Goal: Transaction & Acquisition: Purchase product/service

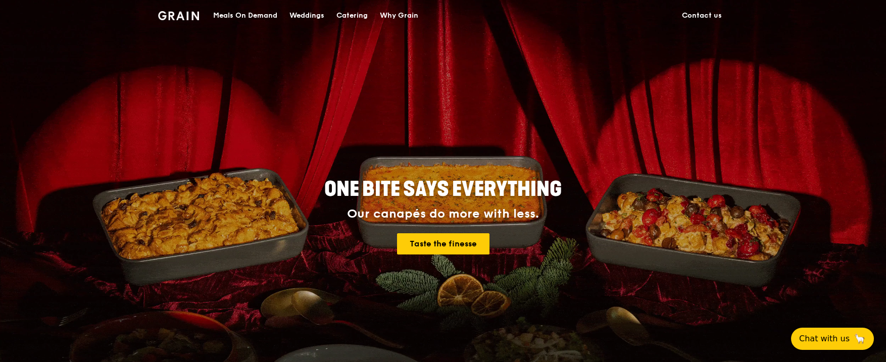
click at [259, 18] on div "Meals On Demand" at bounding box center [245, 16] width 64 height 30
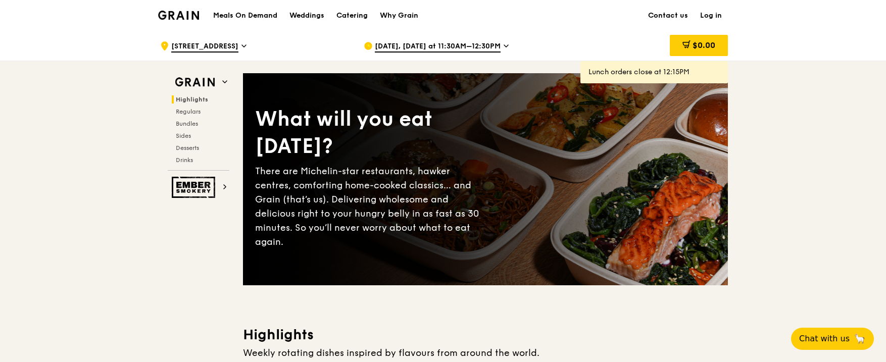
click at [409, 49] on span "[DATE], [DATE] at 11:30AM–12:30PM" at bounding box center [438, 46] width 126 height 11
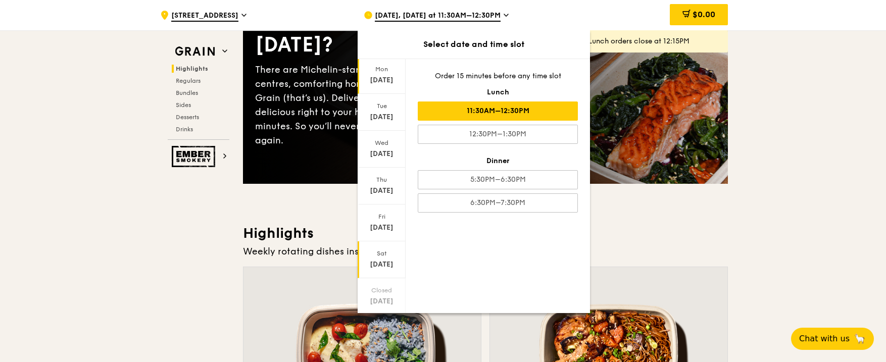
scroll to position [56, 0]
click at [382, 301] on icon at bounding box center [381, 299] width 7 height 8
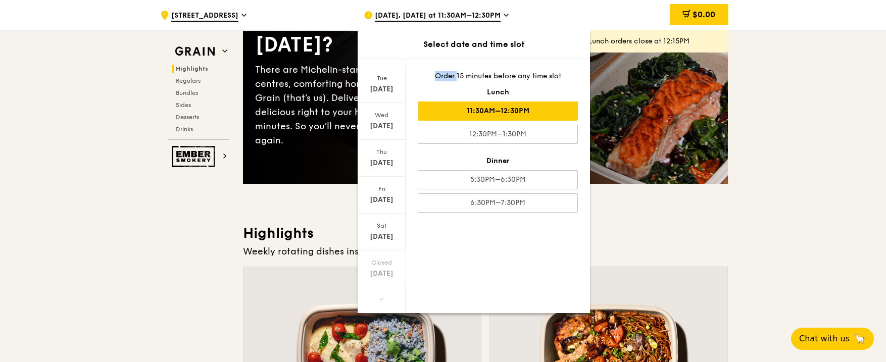
click at [382, 301] on icon at bounding box center [381, 299] width 7 height 8
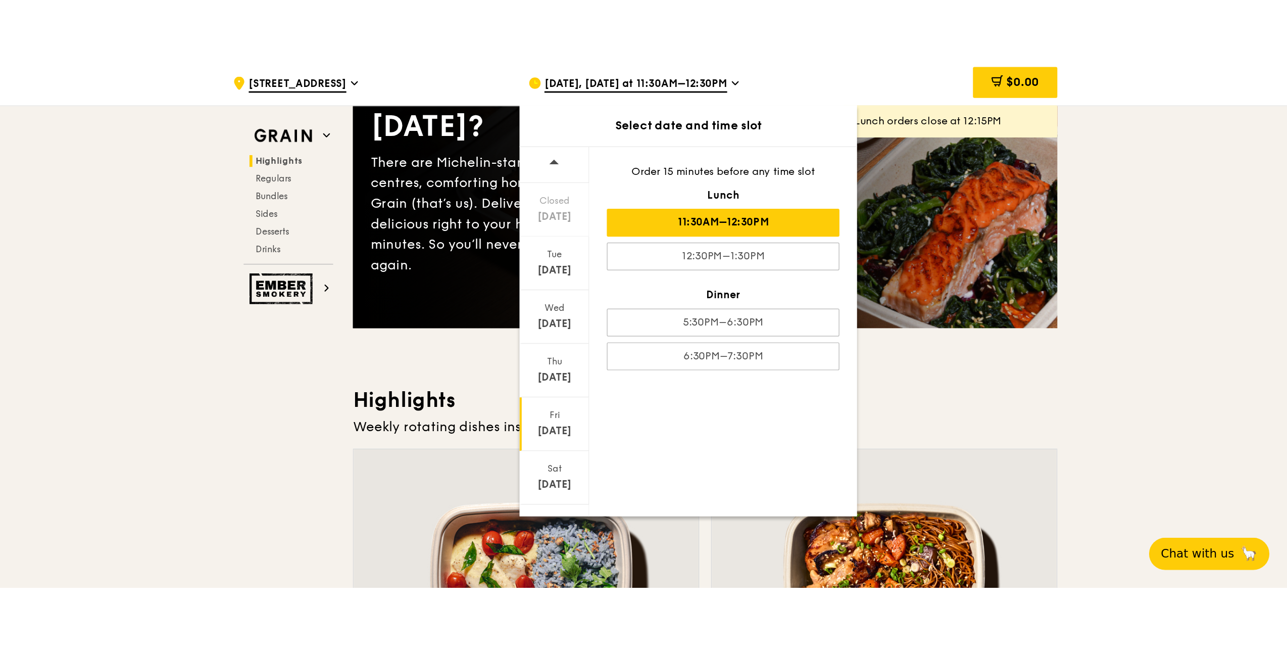
scroll to position [0, 0]
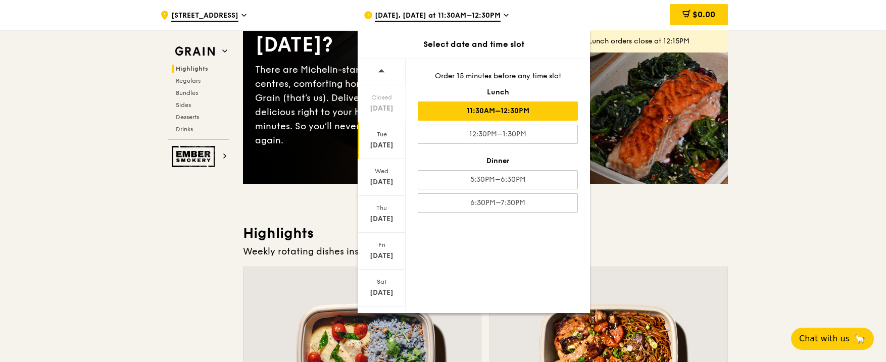
click at [395, 138] on div "[DATE]" at bounding box center [382, 140] width 48 height 37
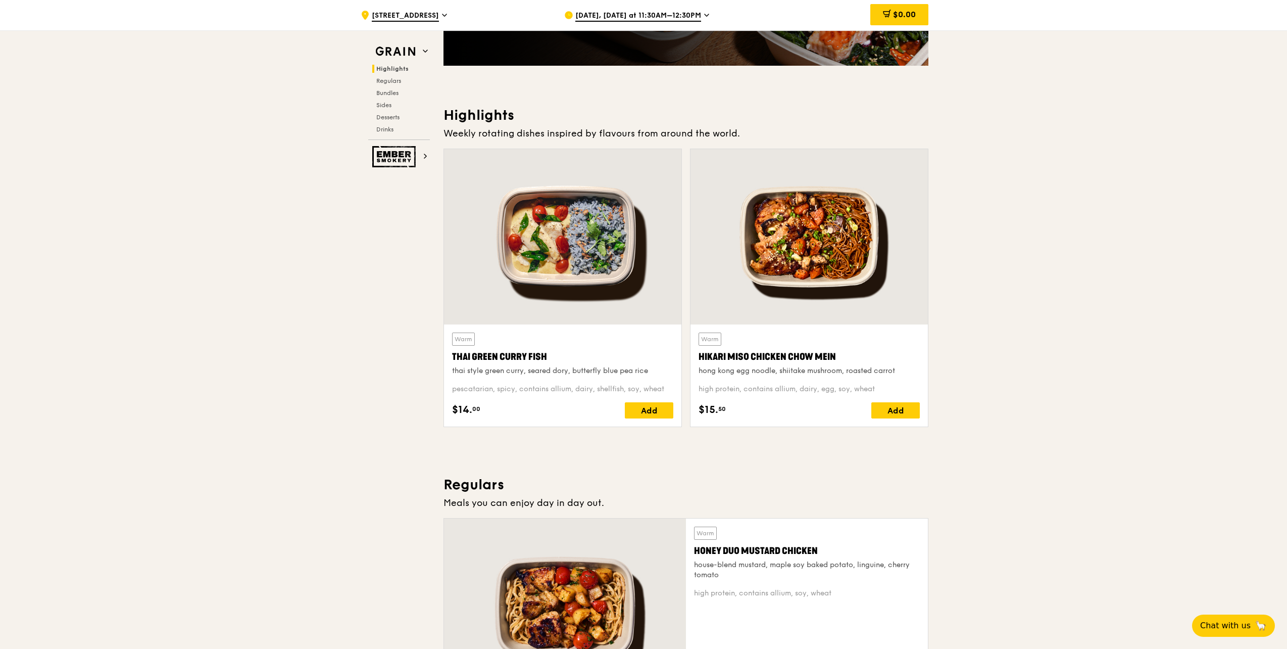
scroll to position [303, 0]
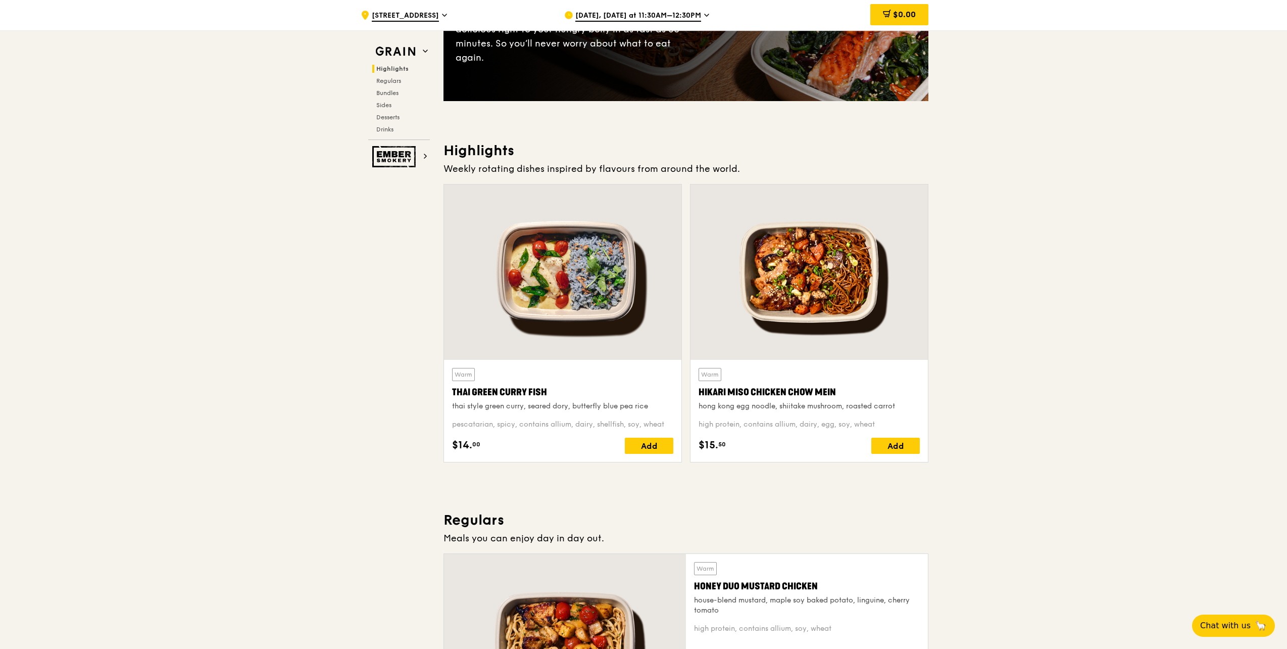
scroll to position [51, 0]
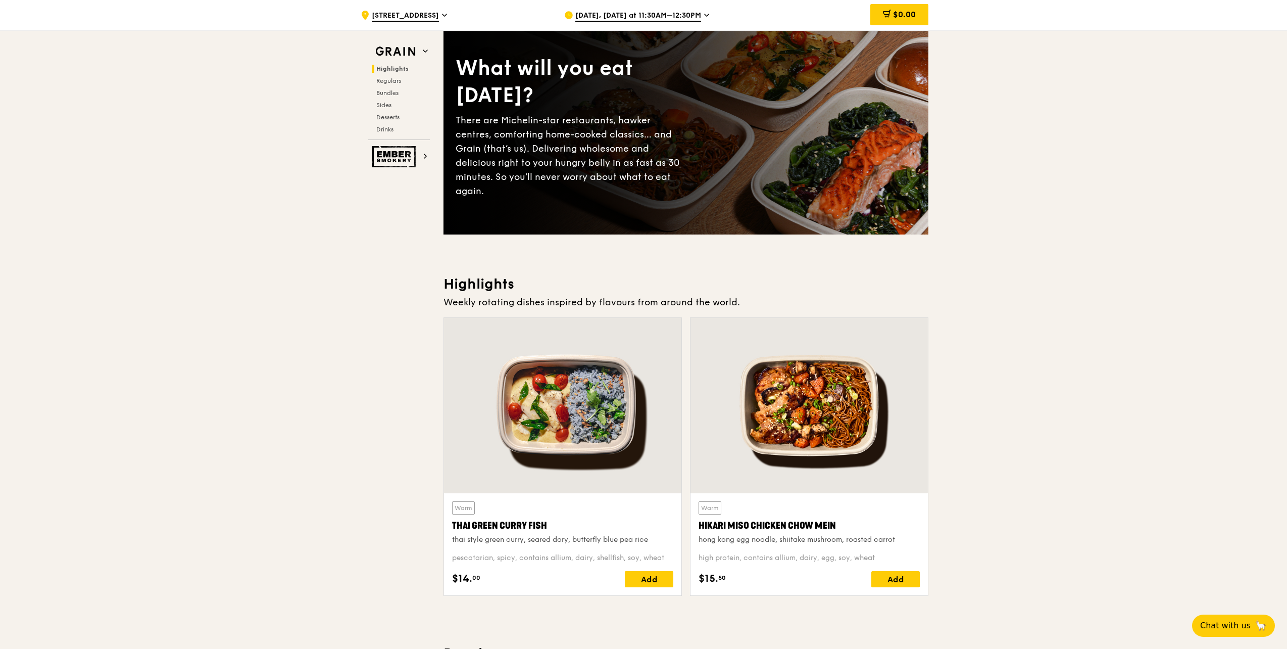
click at [691, 17] on span "[DATE], [DATE] at 11:30AM–12:30PM" at bounding box center [638, 16] width 126 height 11
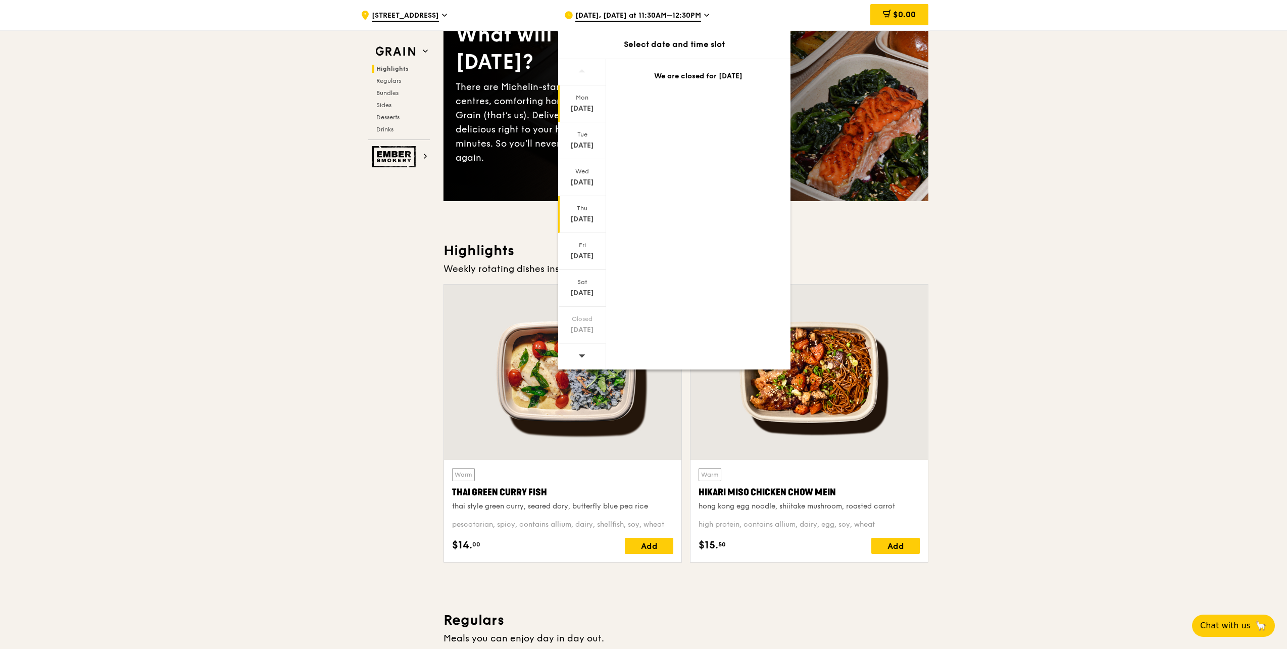
scroll to position [152, 0]
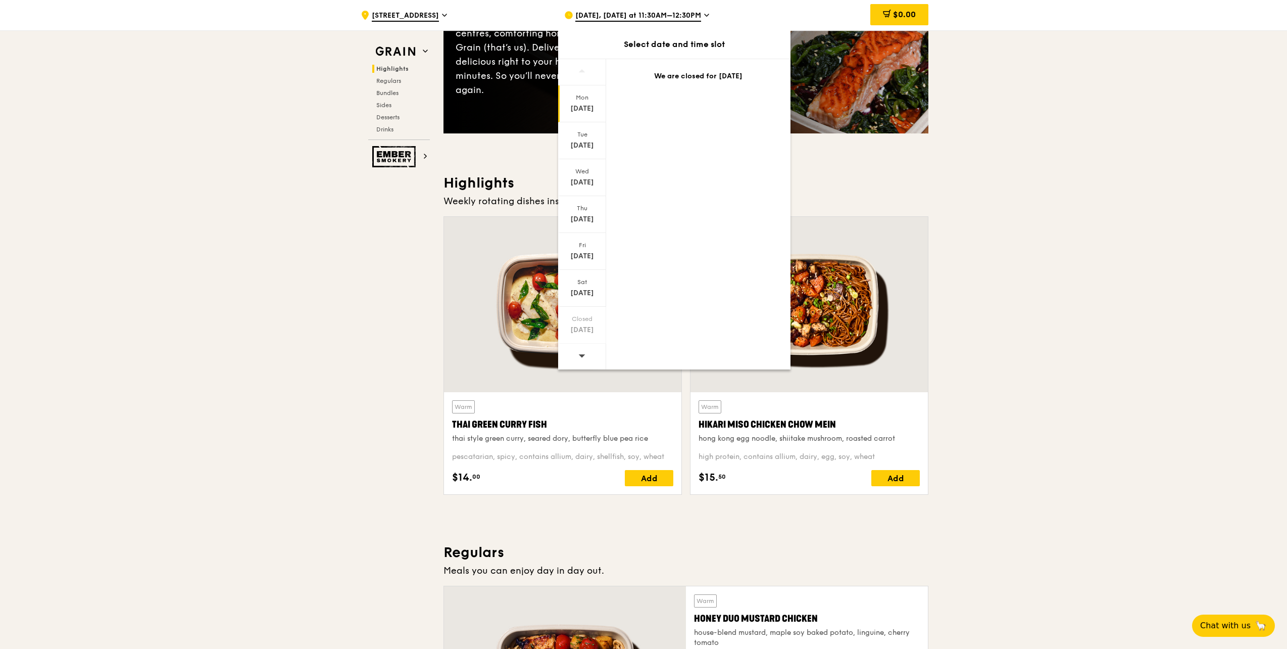
click at [588, 357] on div at bounding box center [582, 356] width 48 height 26
click at [584, 356] on icon at bounding box center [581, 356] width 7 height 8
click at [586, 186] on div "[DATE]" at bounding box center [582, 182] width 45 height 10
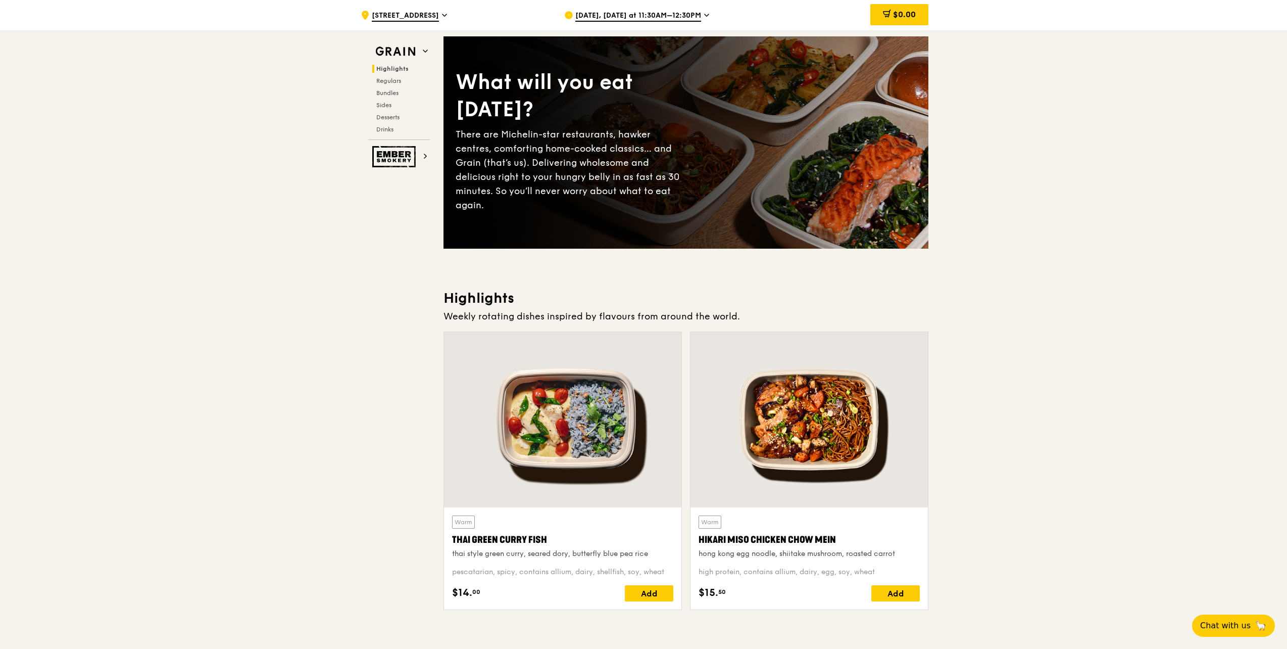
scroll to position [0, 0]
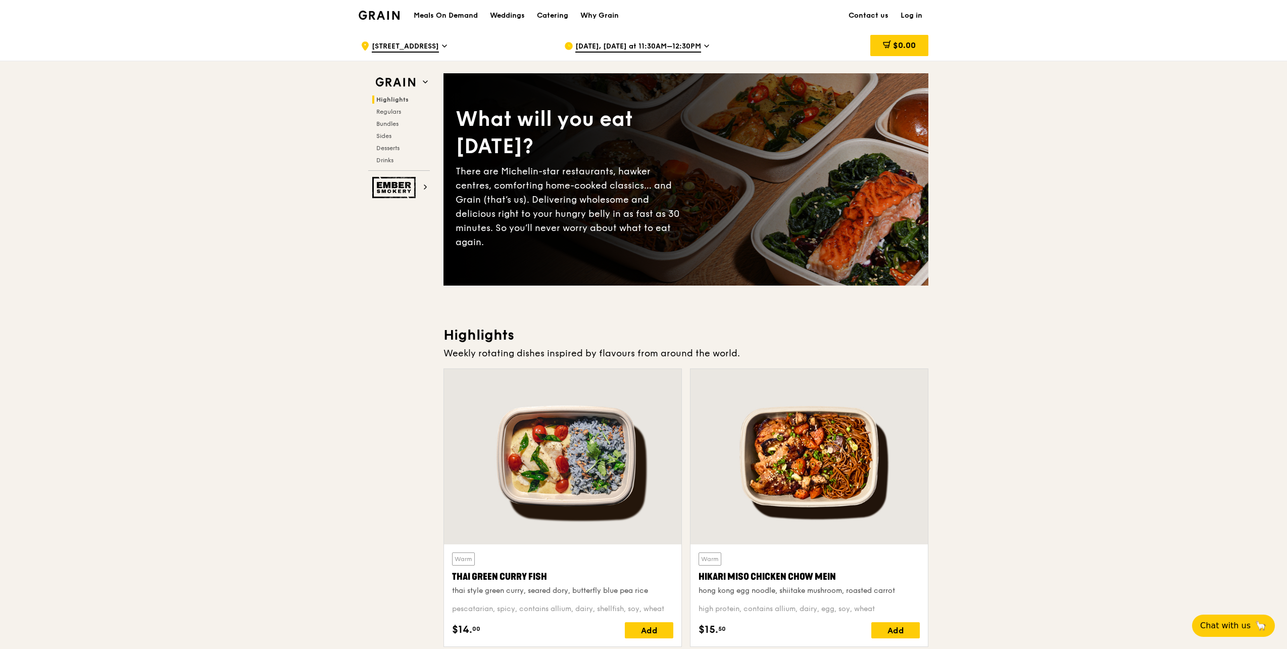
click at [646, 46] on span "[DATE], [DATE] at 11:30AM–12:30PM" at bounding box center [638, 46] width 126 height 11
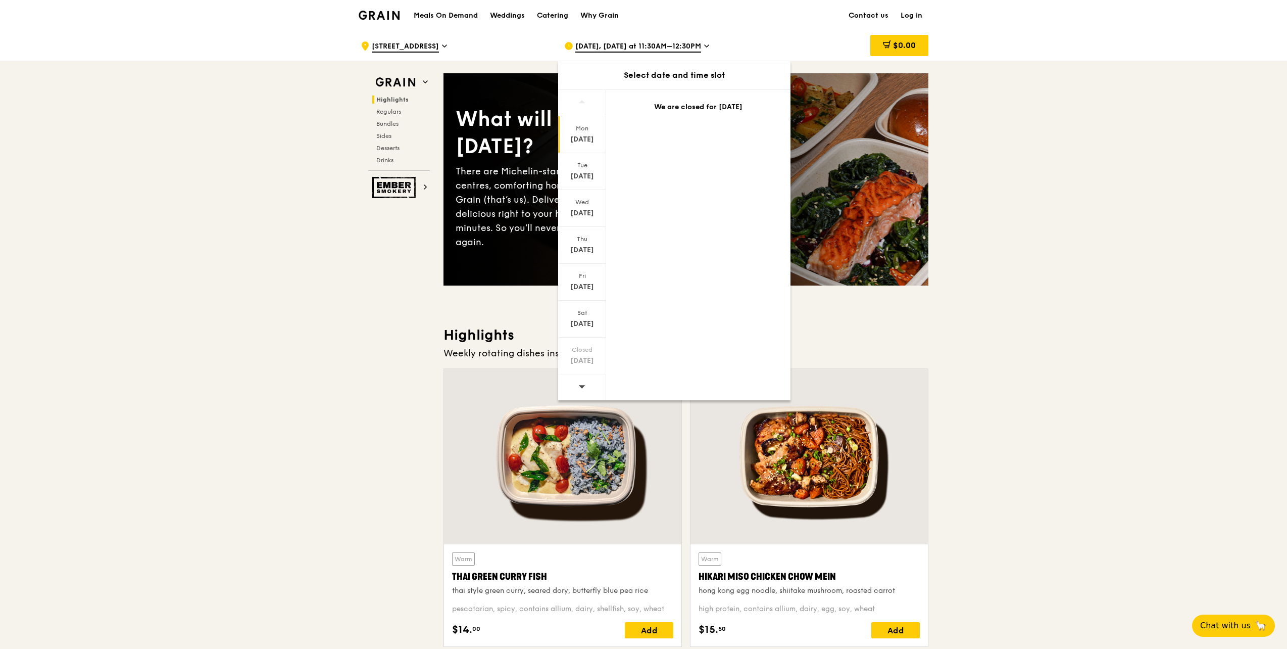
click at [583, 362] on icon at bounding box center [581, 386] width 7 height 8
drag, startPoint x: 583, startPoint y: 384, endPoint x: 586, endPoint y: 208, distance: 176.3
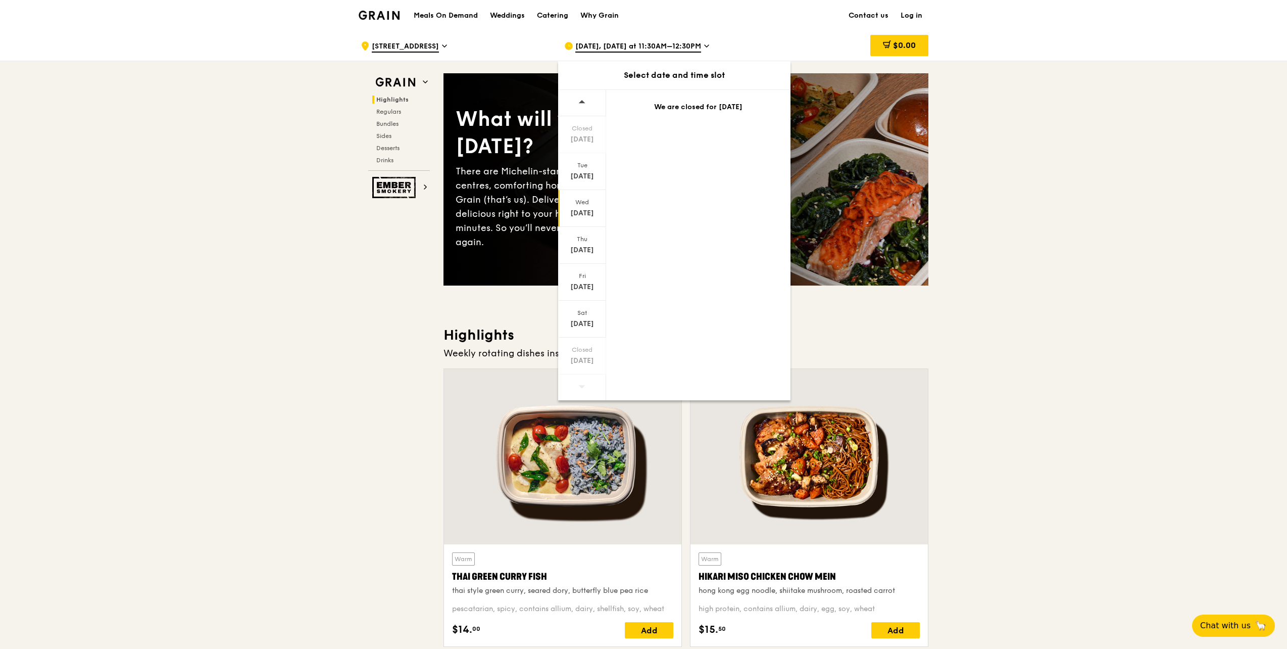
click at [586, 208] on div "[DATE]" at bounding box center [582, 208] width 48 height 37
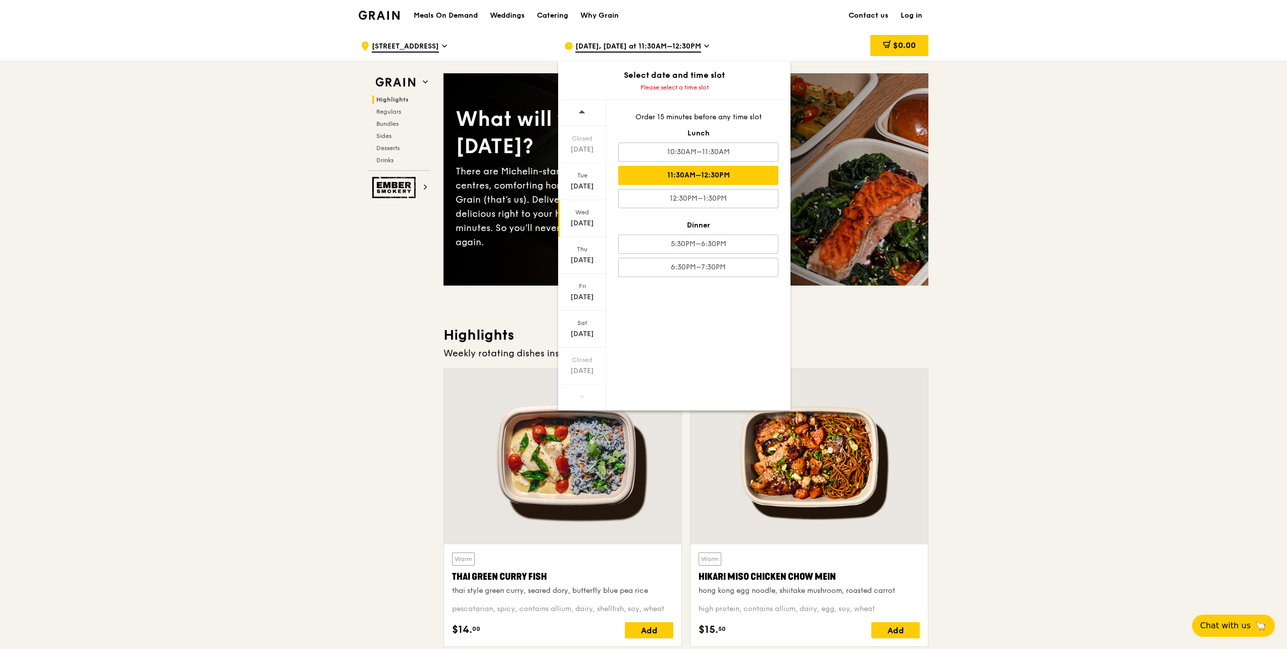
click at [703, 175] on div "11:30AM–12:30PM" at bounding box center [698, 175] width 160 height 19
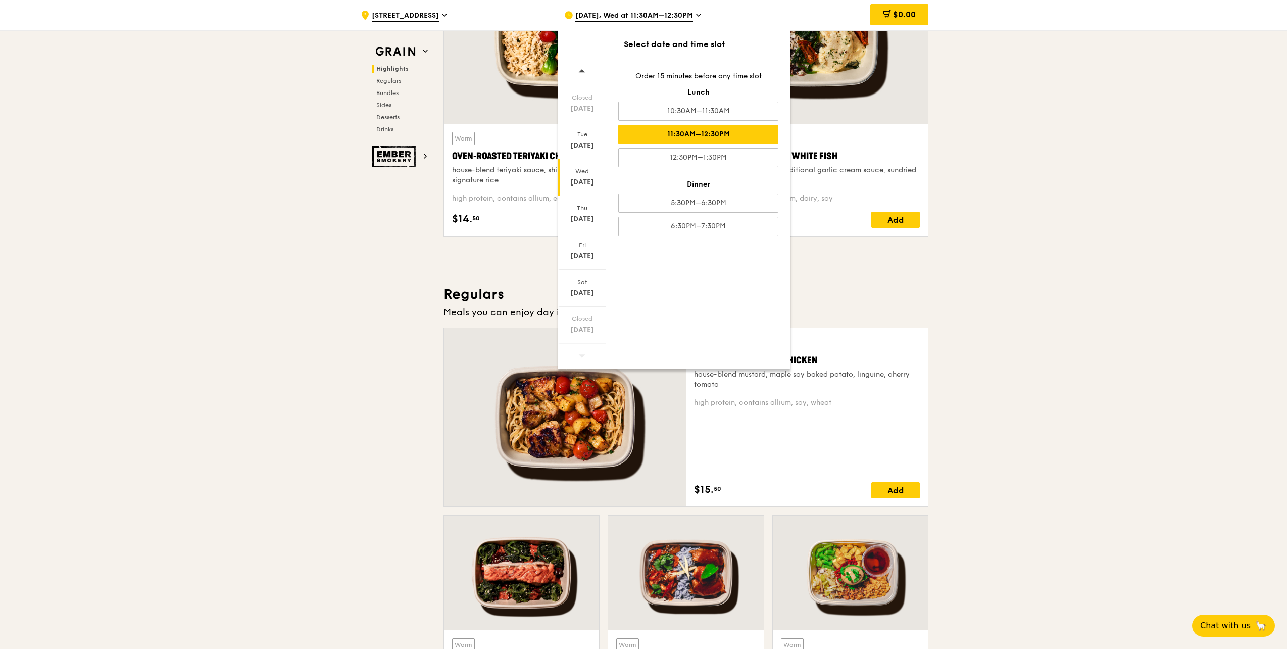
scroll to position [505, 0]
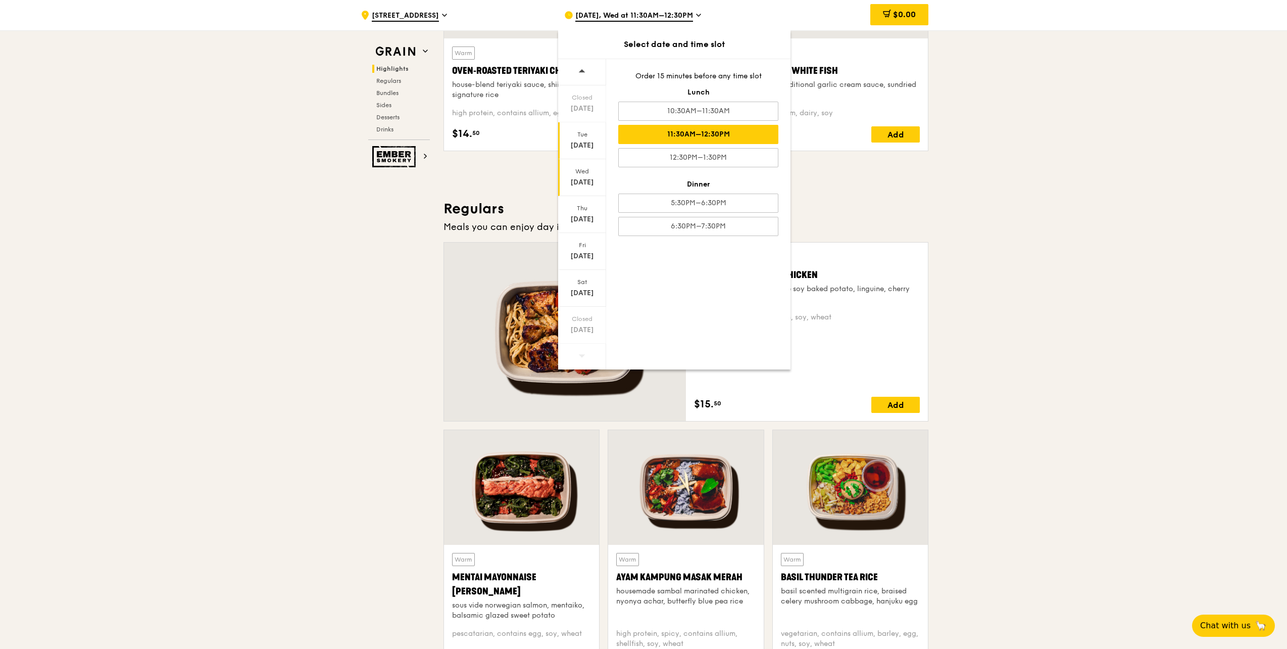
click at [598, 144] on div "[DATE]" at bounding box center [582, 145] width 45 height 10
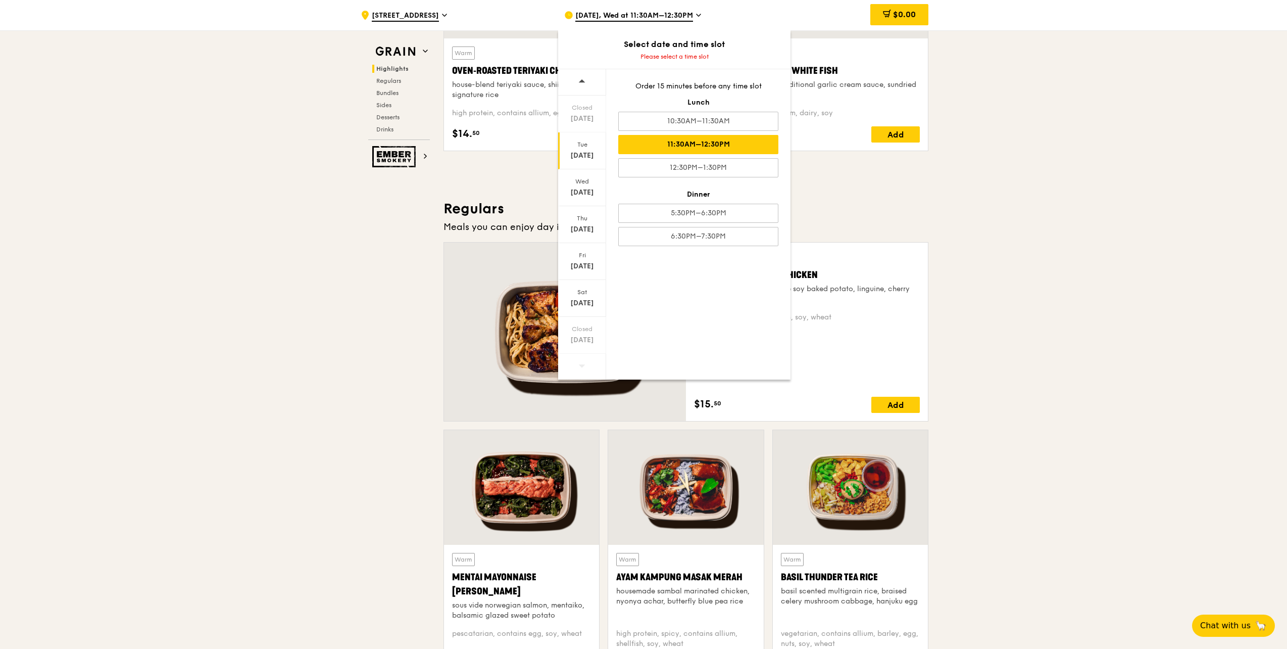
click at [678, 145] on div "11:30AM–12:30PM" at bounding box center [698, 144] width 160 height 19
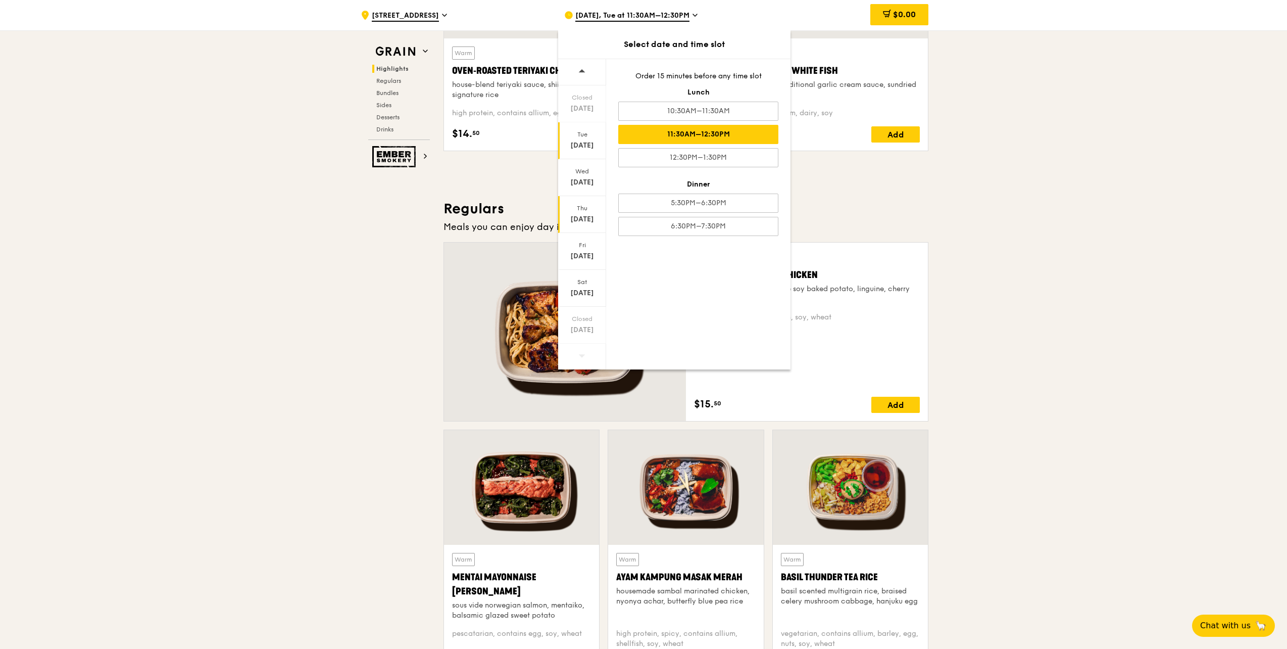
click at [586, 213] on div "[DATE]" at bounding box center [582, 214] width 48 height 37
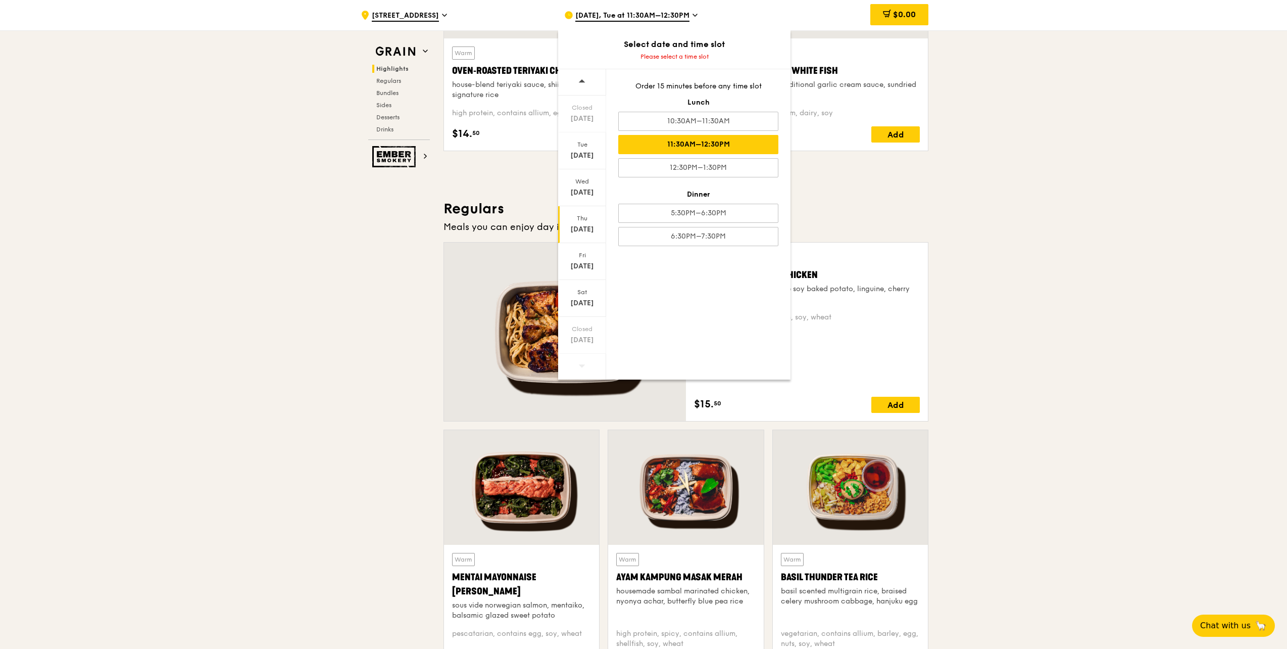
click at [699, 141] on div "11:30AM–12:30PM" at bounding box center [698, 144] width 160 height 19
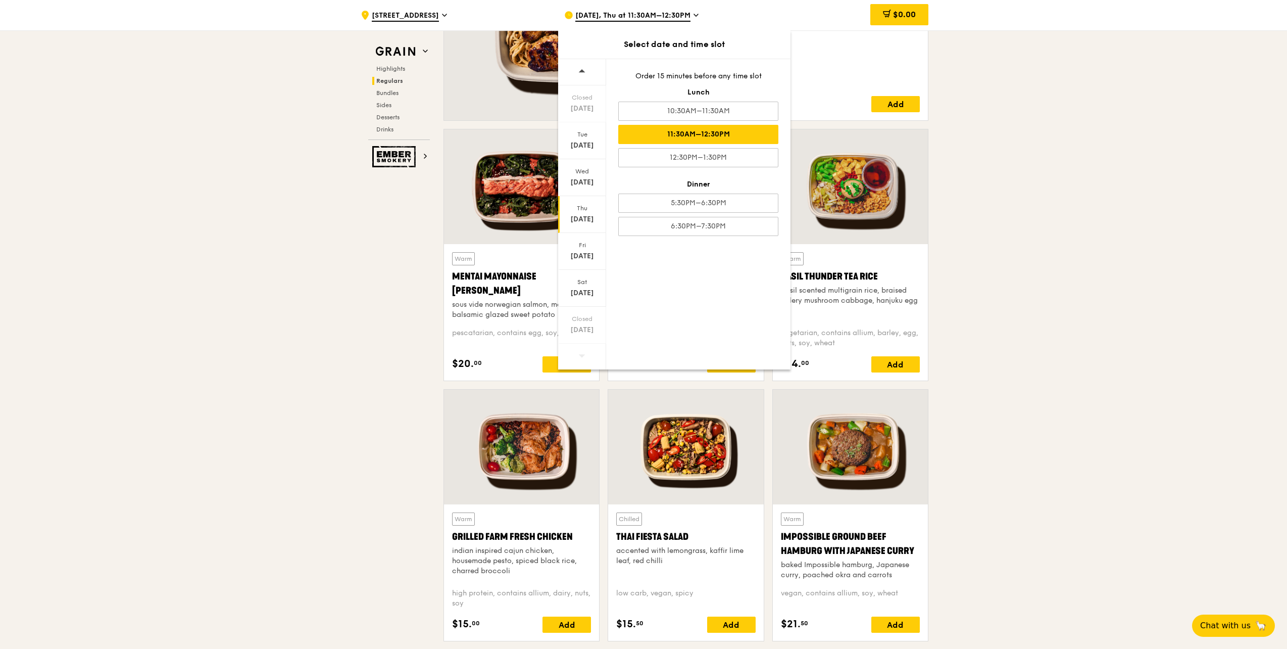
scroll to position [859, 0]
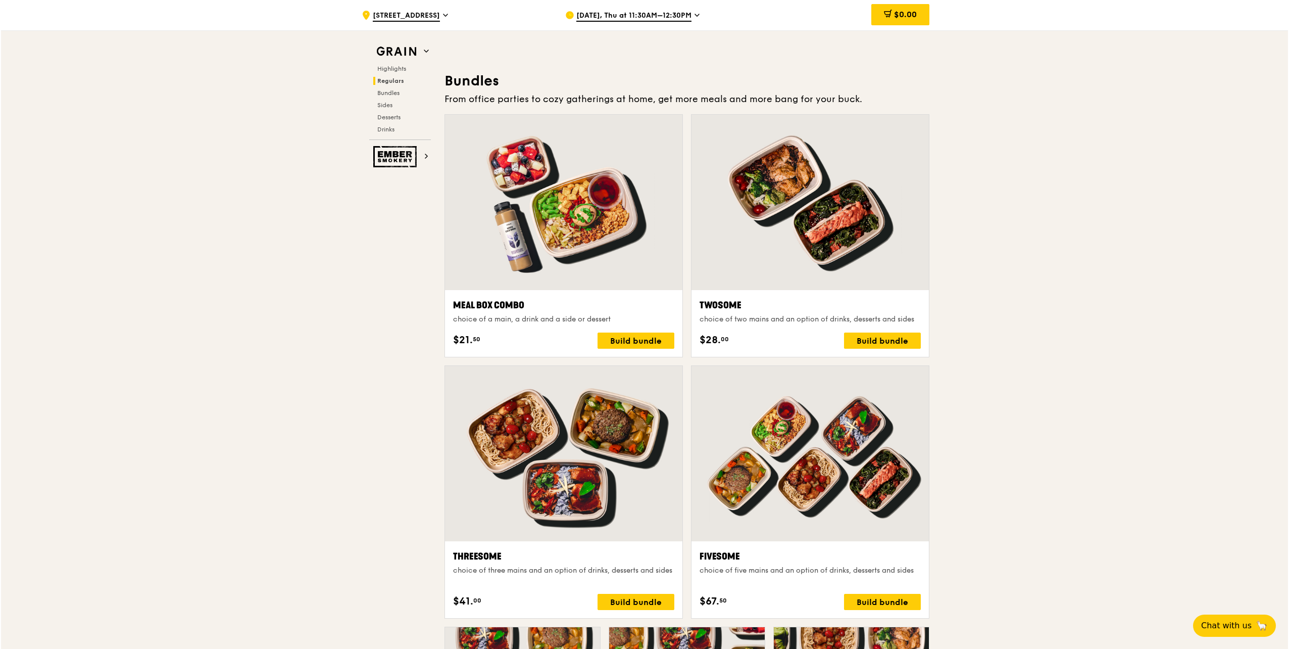
scroll to position [1406, 0]
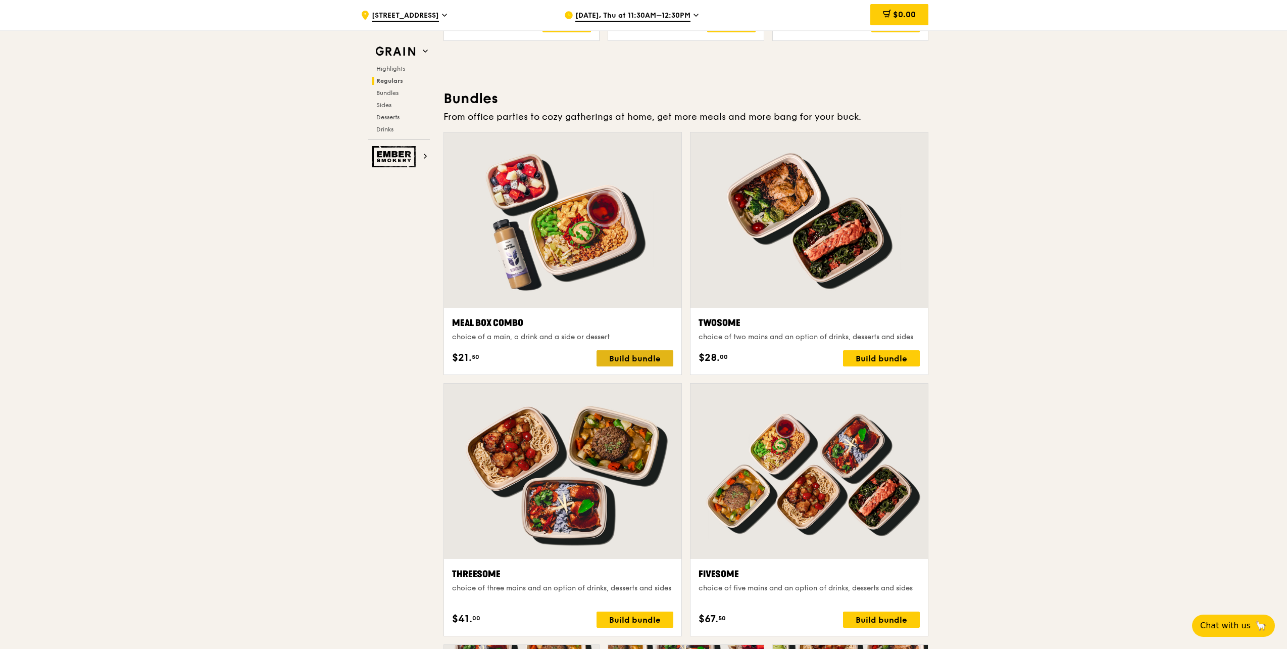
click at [654, 358] on div "Build bundle" at bounding box center [635, 358] width 77 height 16
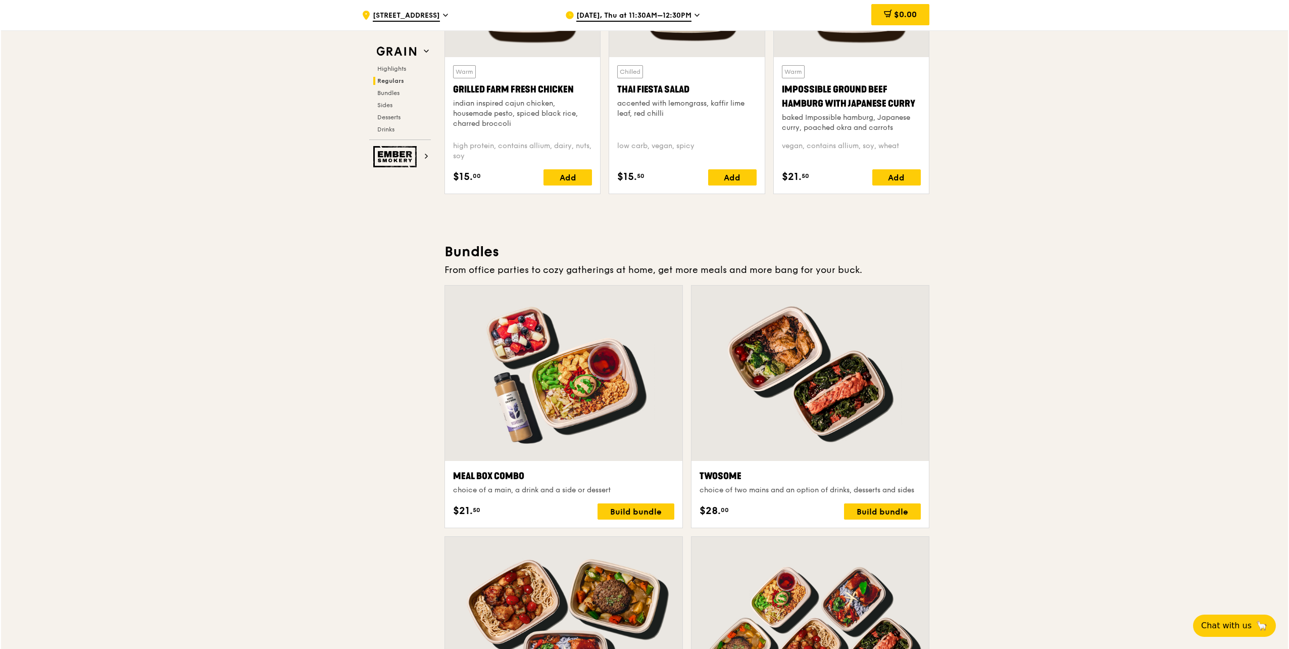
scroll to position [1364, 0]
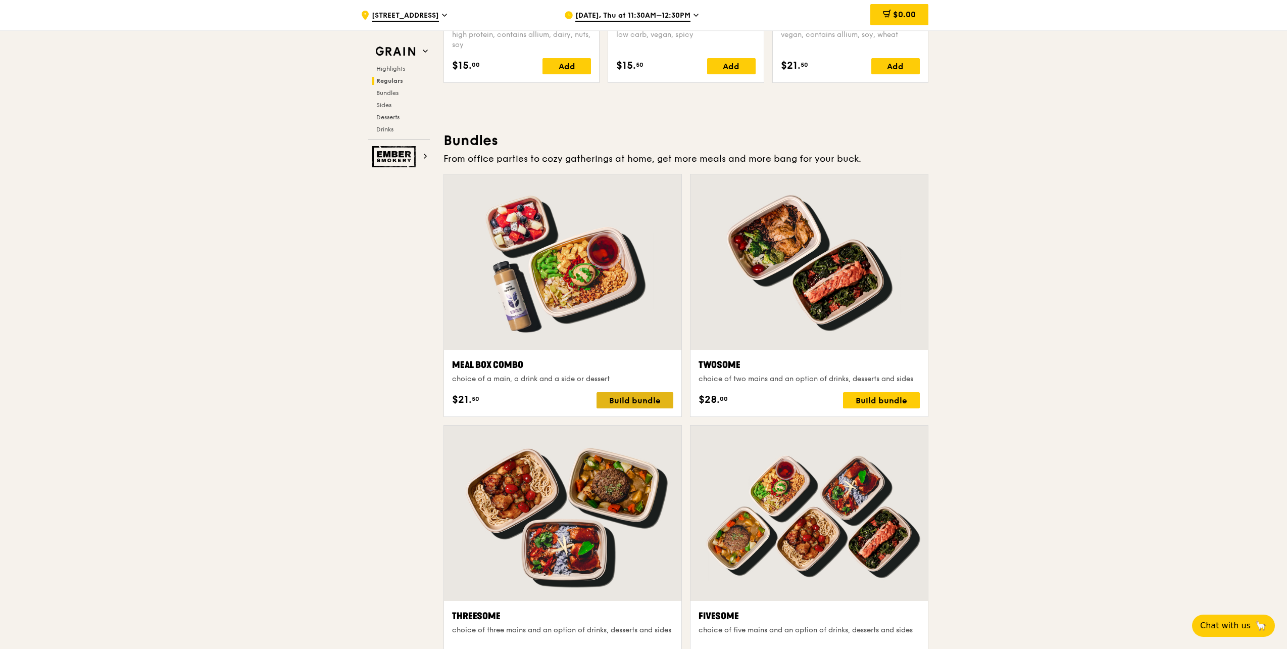
click at [657, 362] on div "Build bundle" at bounding box center [635, 400] width 77 height 16
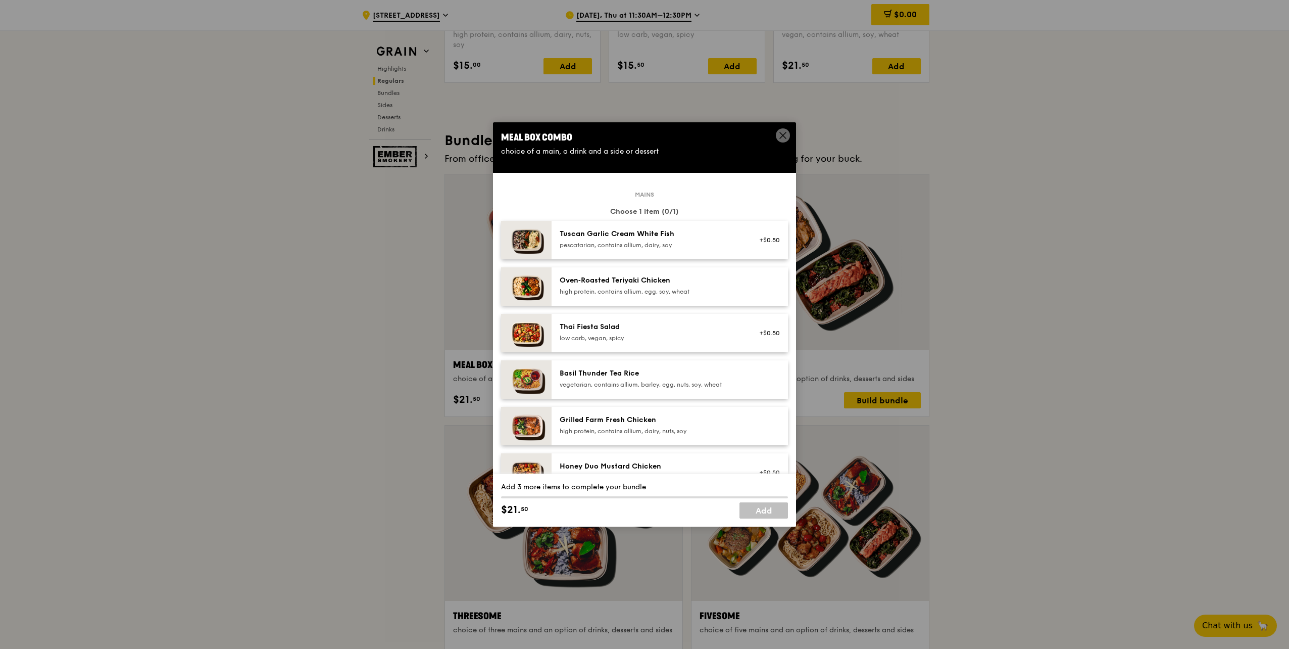
click at [675, 292] on div "high protein, contains allium, egg, soy, wheat" at bounding box center [650, 291] width 181 height 8
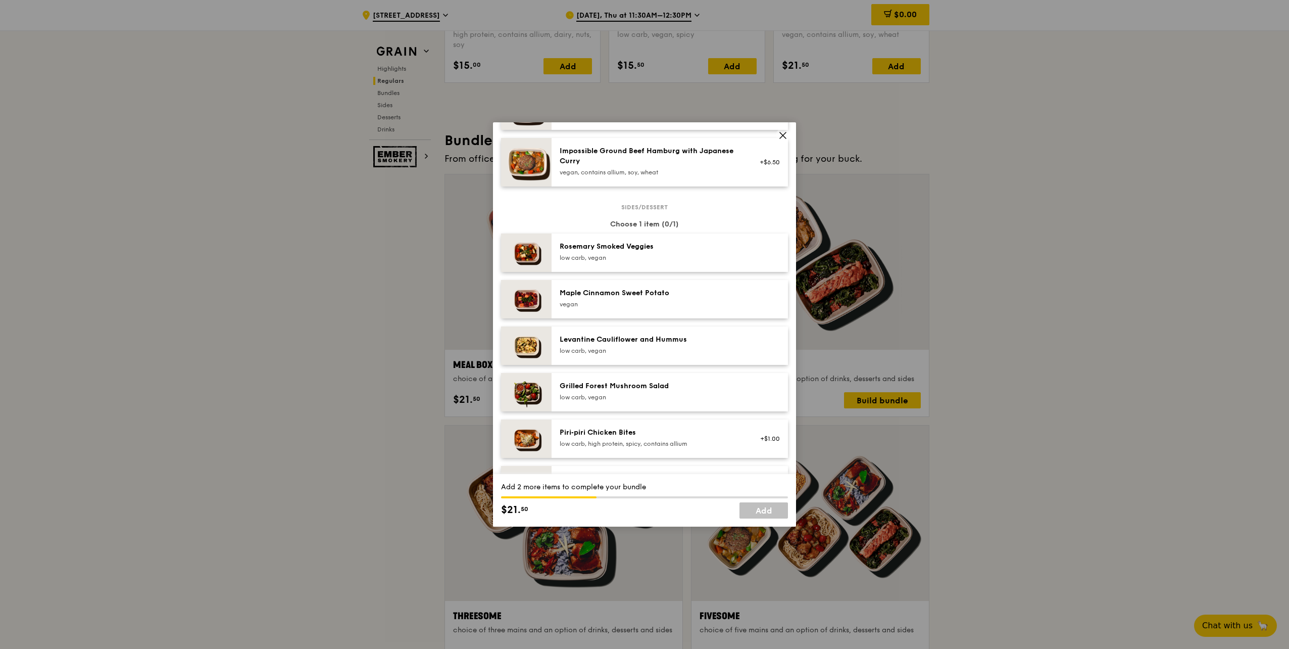
scroll to position [606, 0]
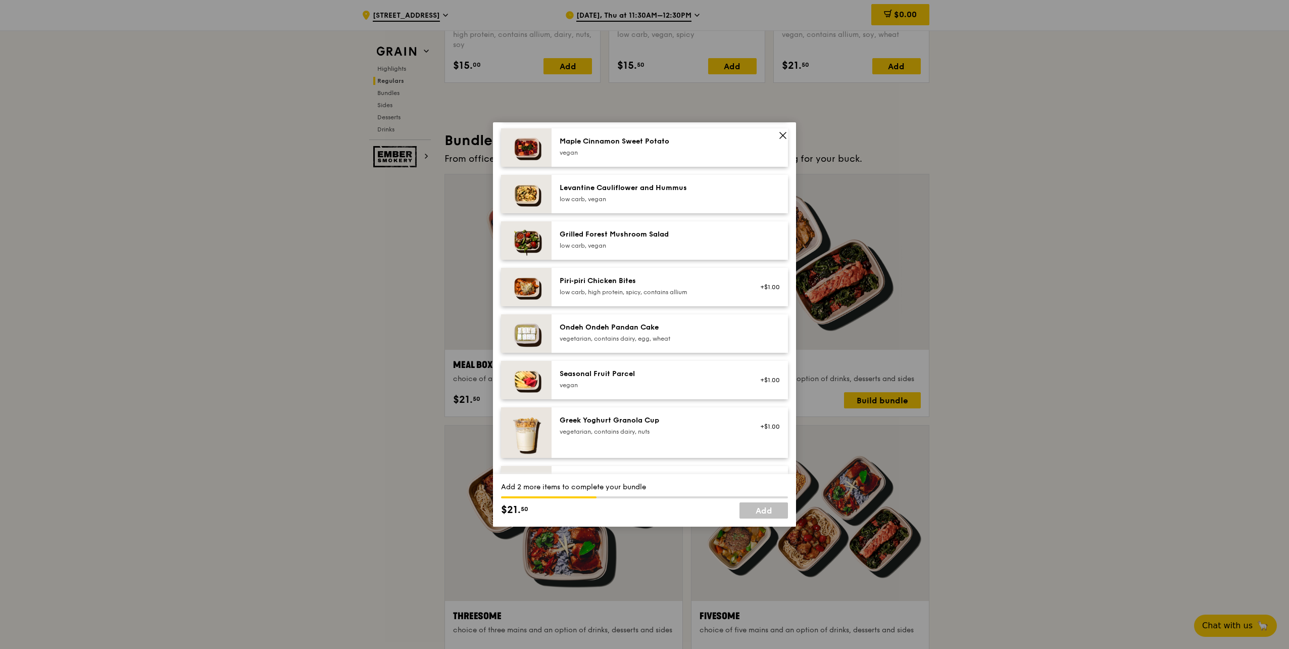
click at [665, 245] on div "low carb, vegan" at bounding box center [650, 245] width 181 height 8
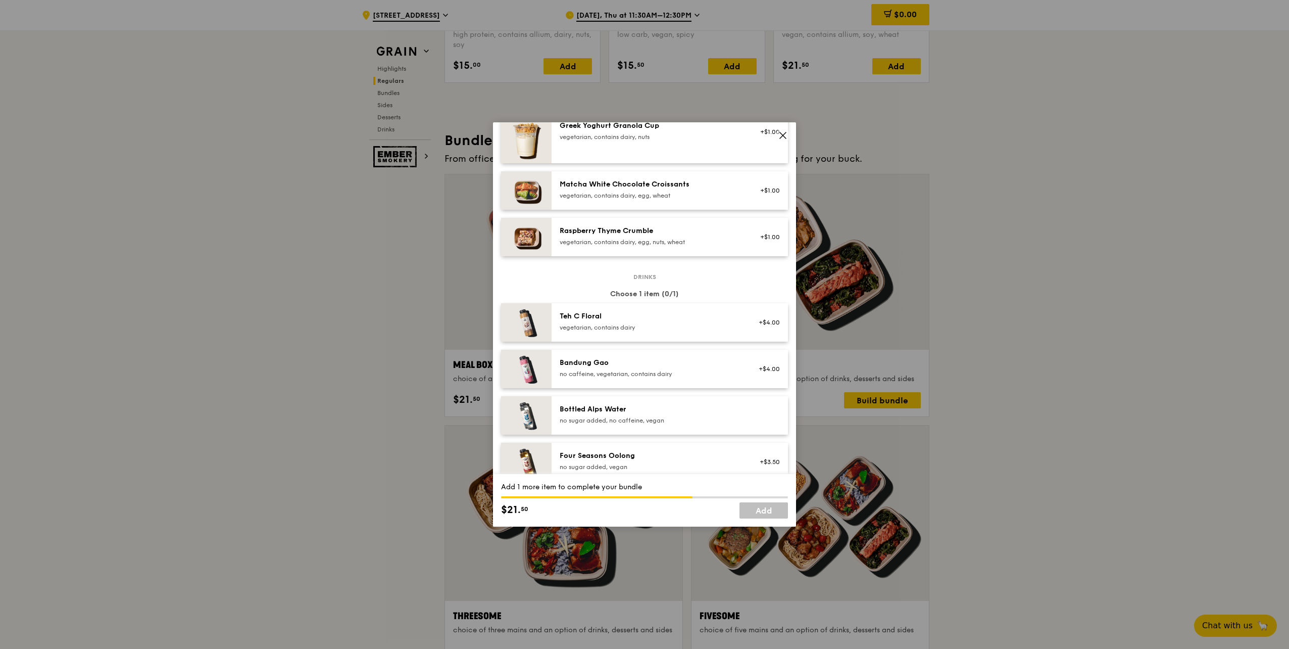
scroll to position [1010, 0]
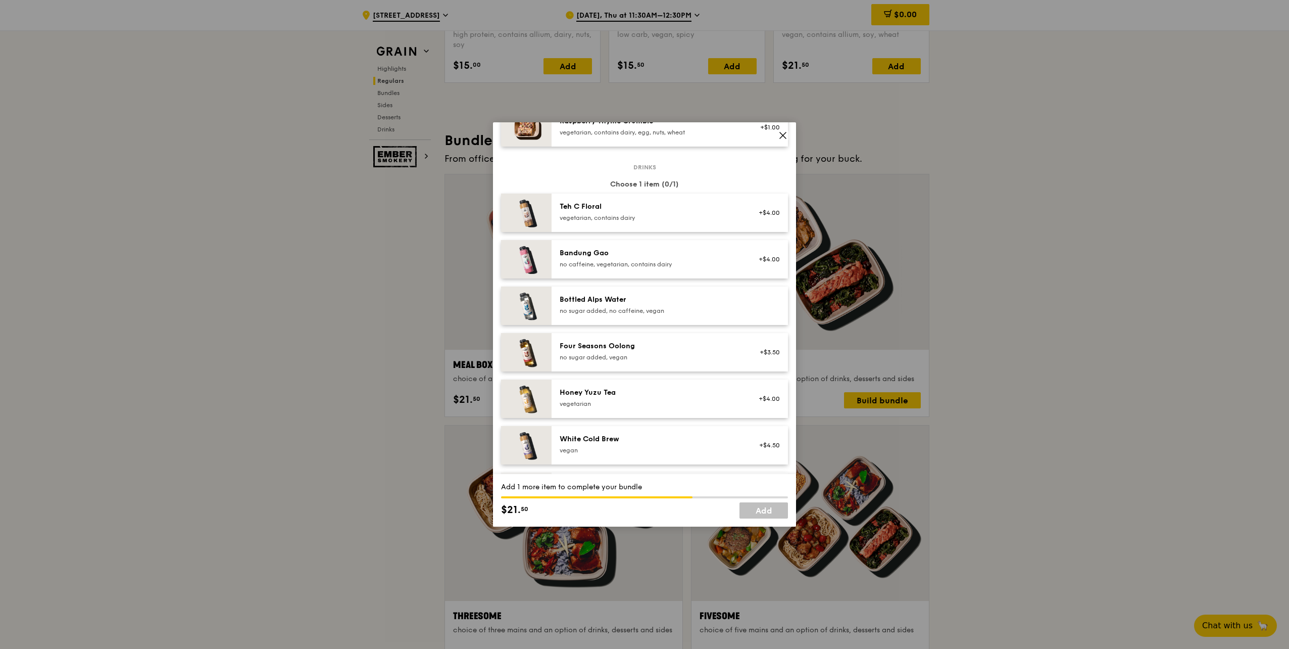
click at [650, 354] on div "no sugar added, vegan" at bounding box center [650, 357] width 181 height 8
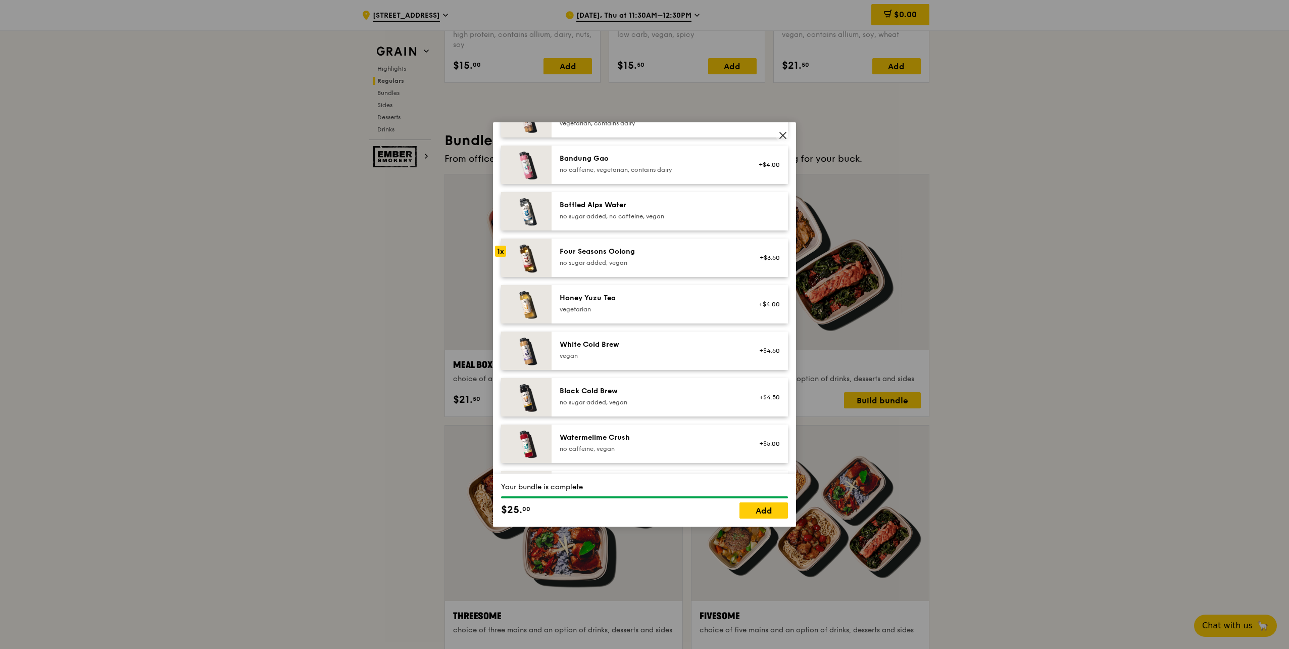
scroll to position [1148, 0]
click at [607, 362] on div "Black Cold Brew no sugar added, vegan +$4.50" at bounding box center [670, 353] width 236 height 38
click at [609, 362] on div "Watermelime Crush" at bounding box center [650, 394] width 181 height 10
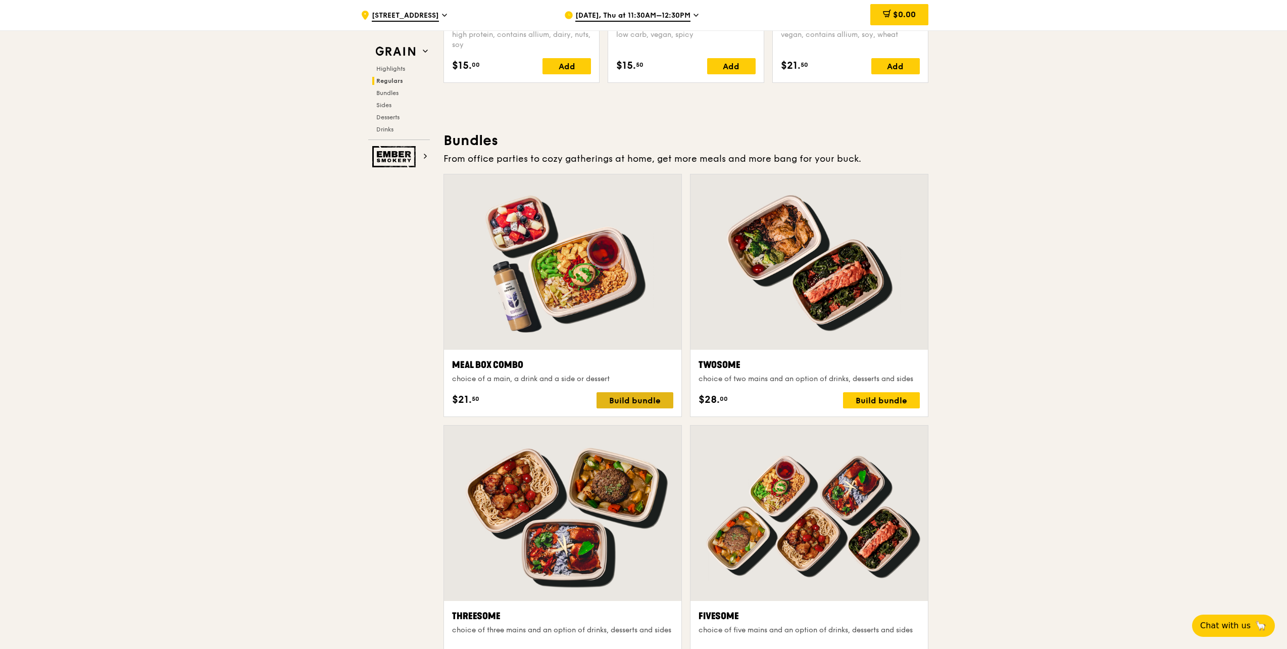
click at [636, 362] on div "Build bundle" at bounding box center [635, 400] width 77 height 16
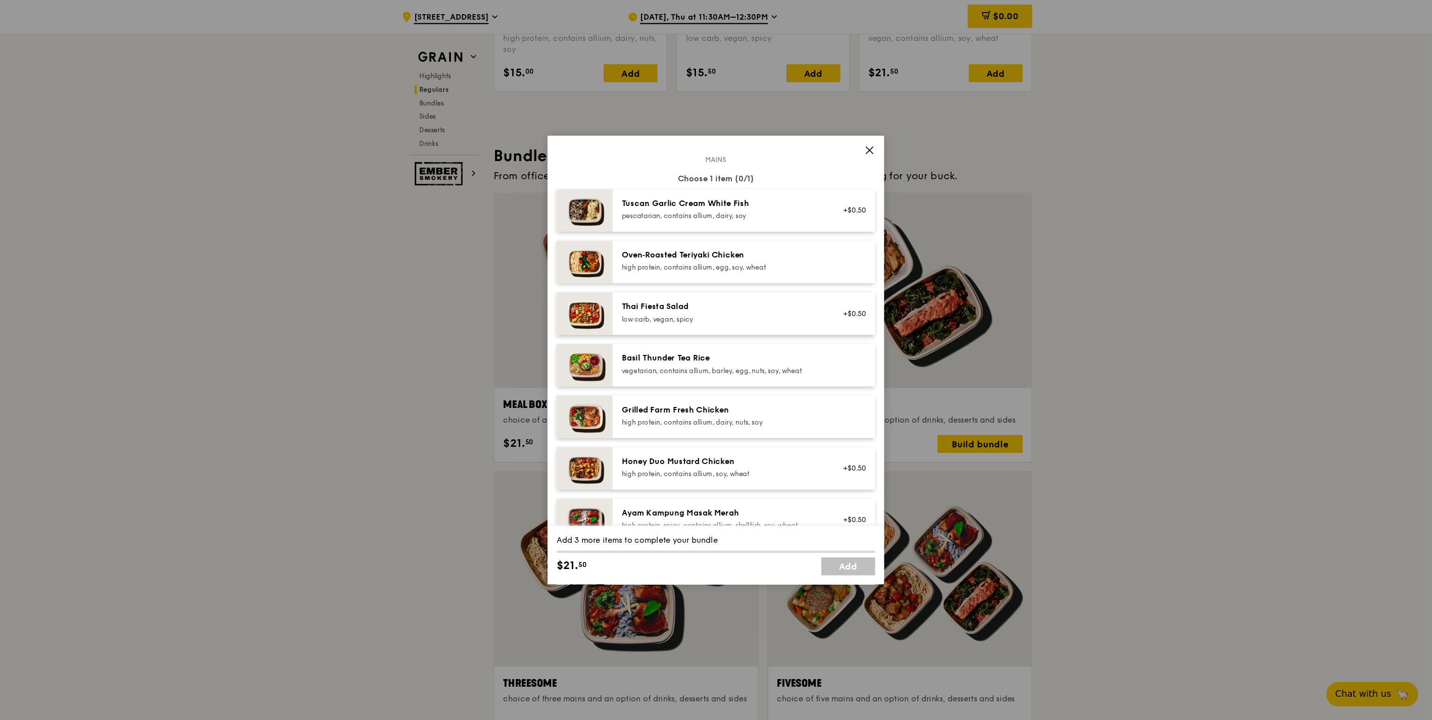
scroll to position [51, 0]
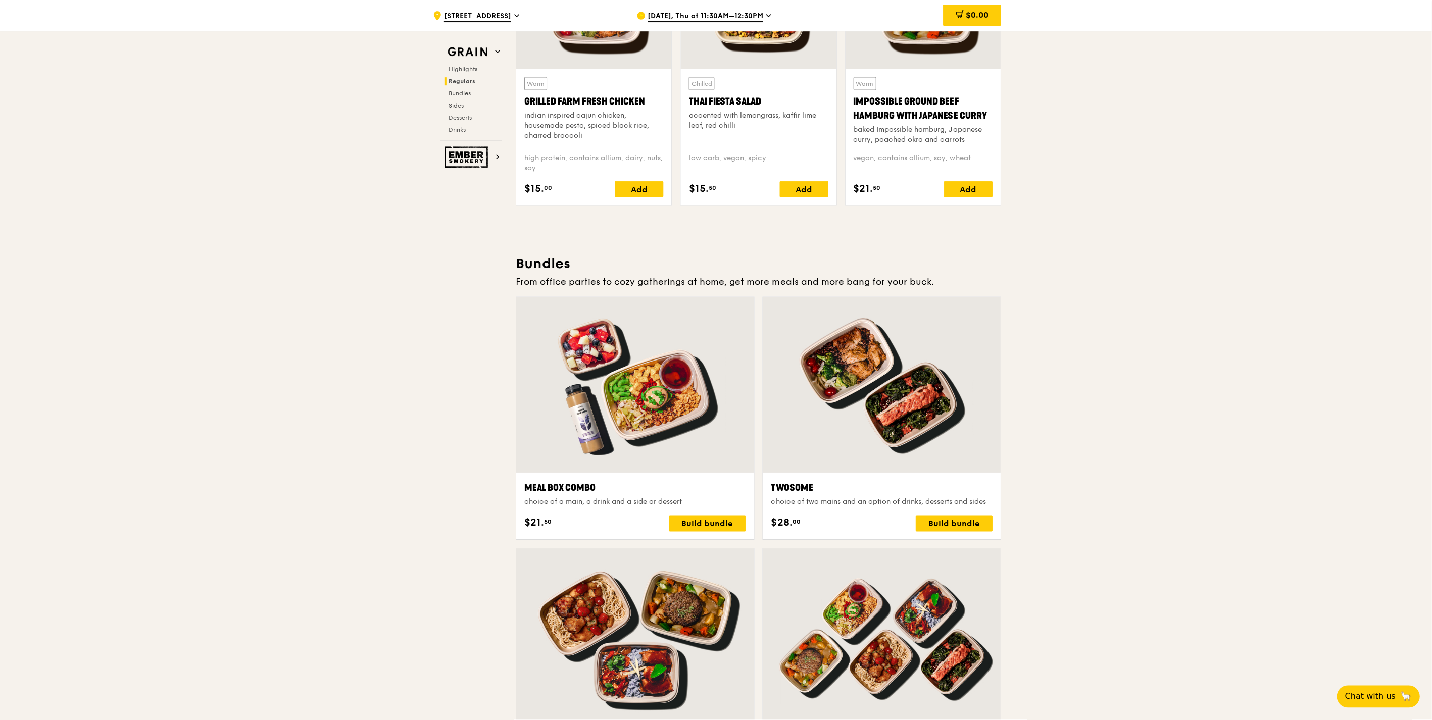
scroll to position [1307, 0]
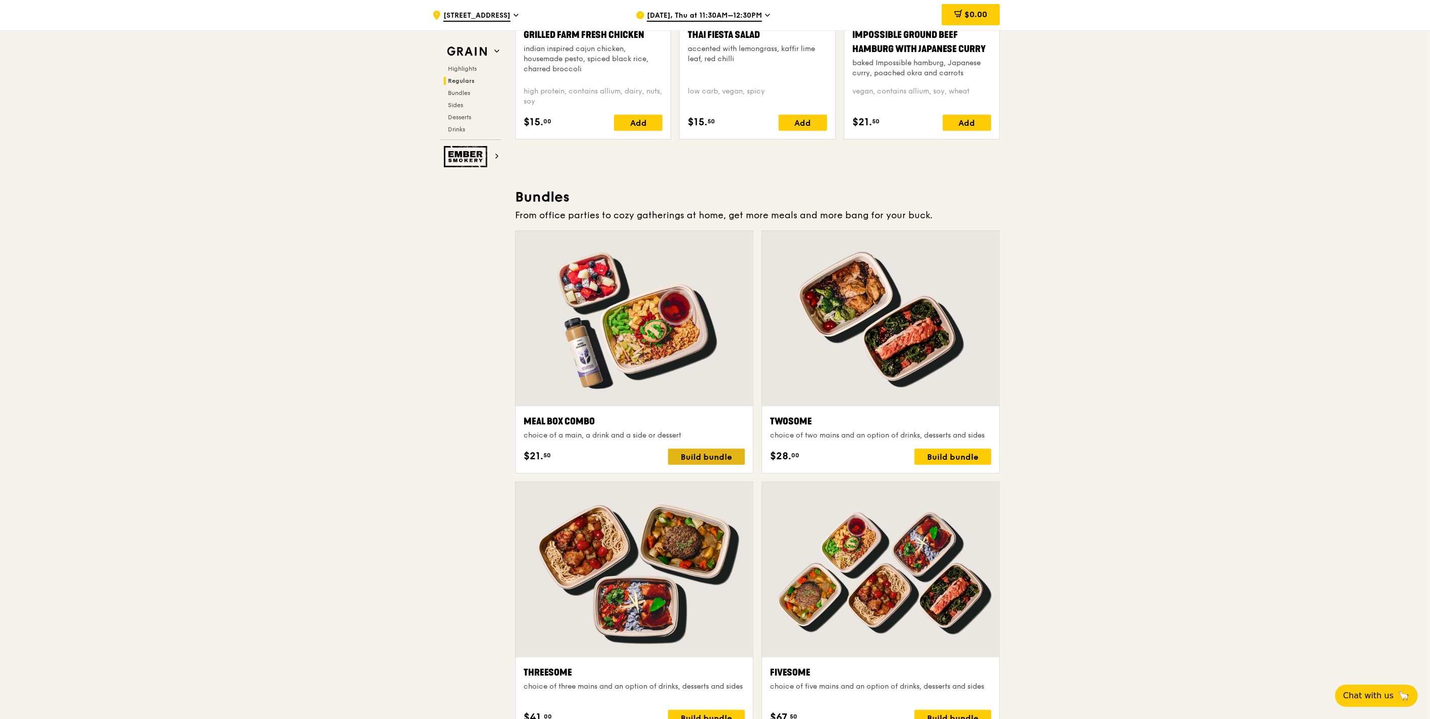
click at [701, 362] on div "Build bundle" at bounding box center [706, 457] width 77 height 16
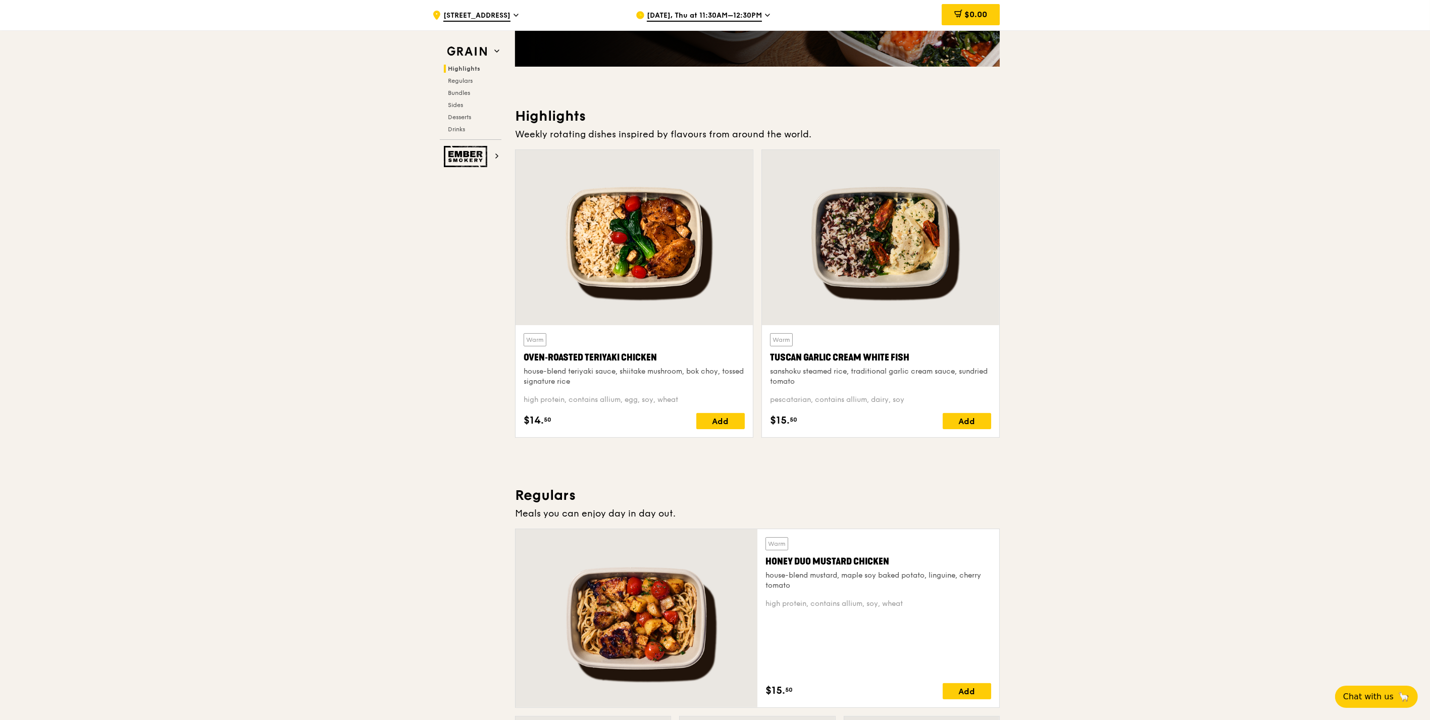
scroll to position [240, 0]
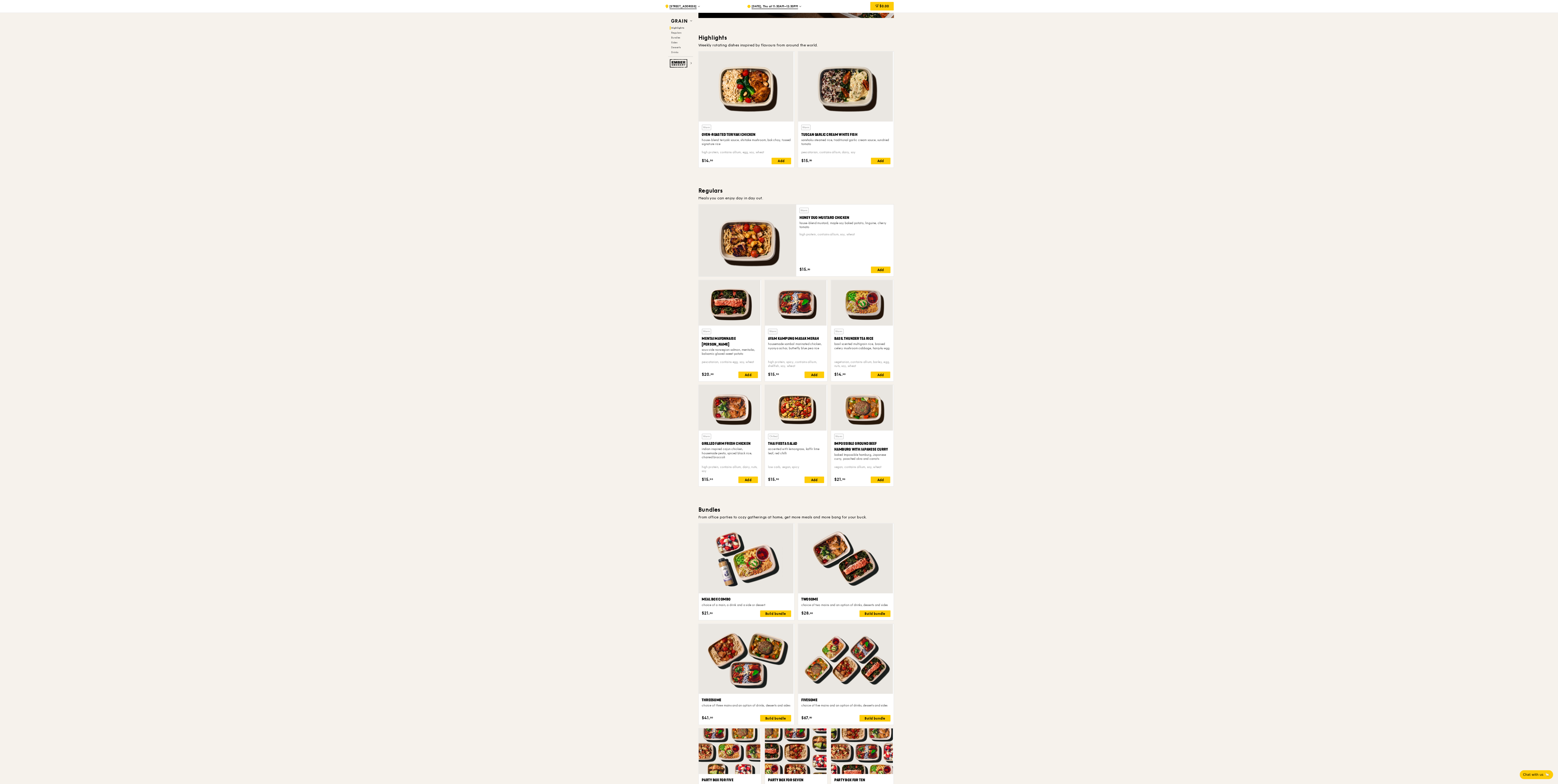
scroll to position [146, 0]
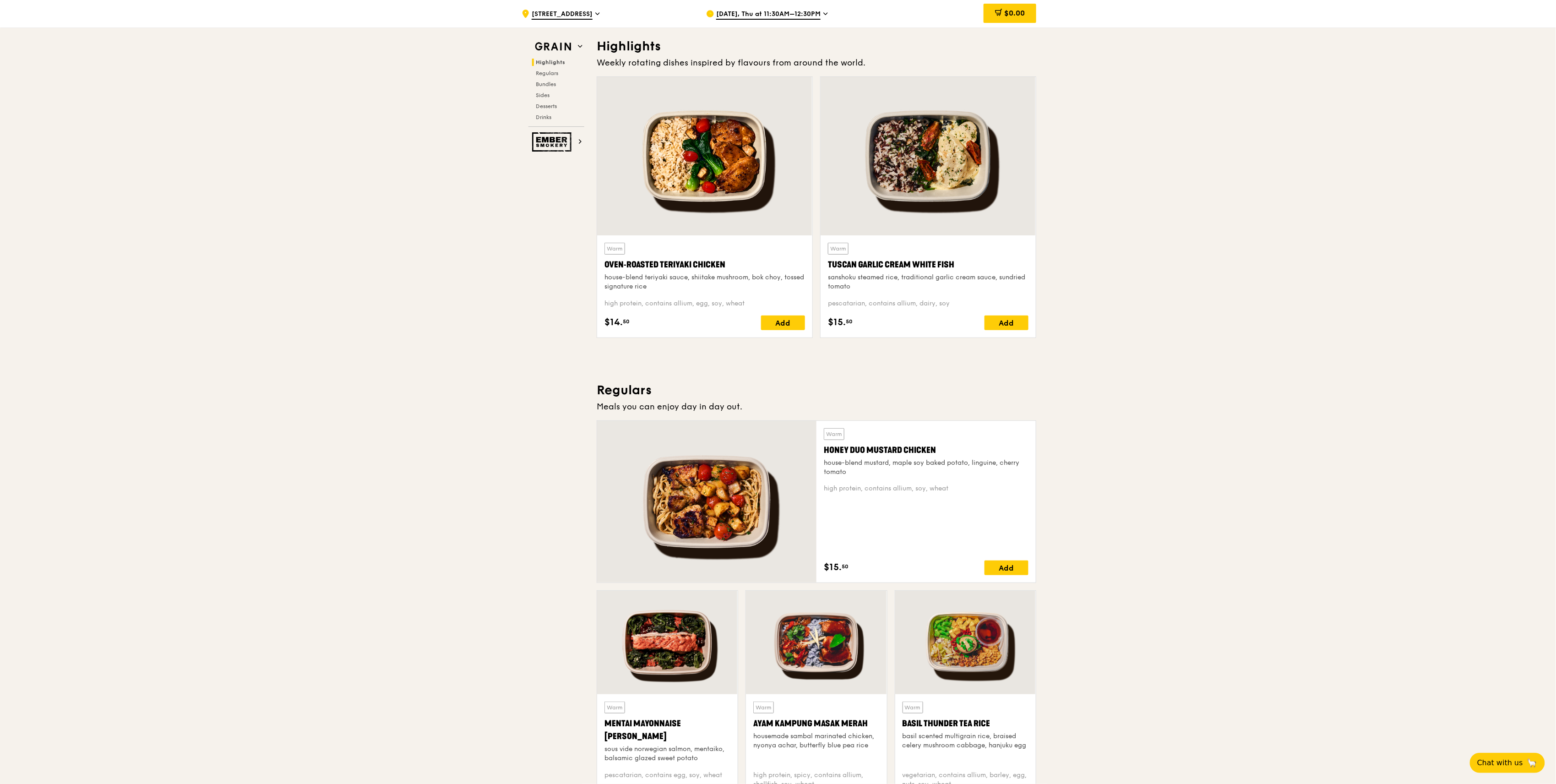
scroll to position [183, 0]
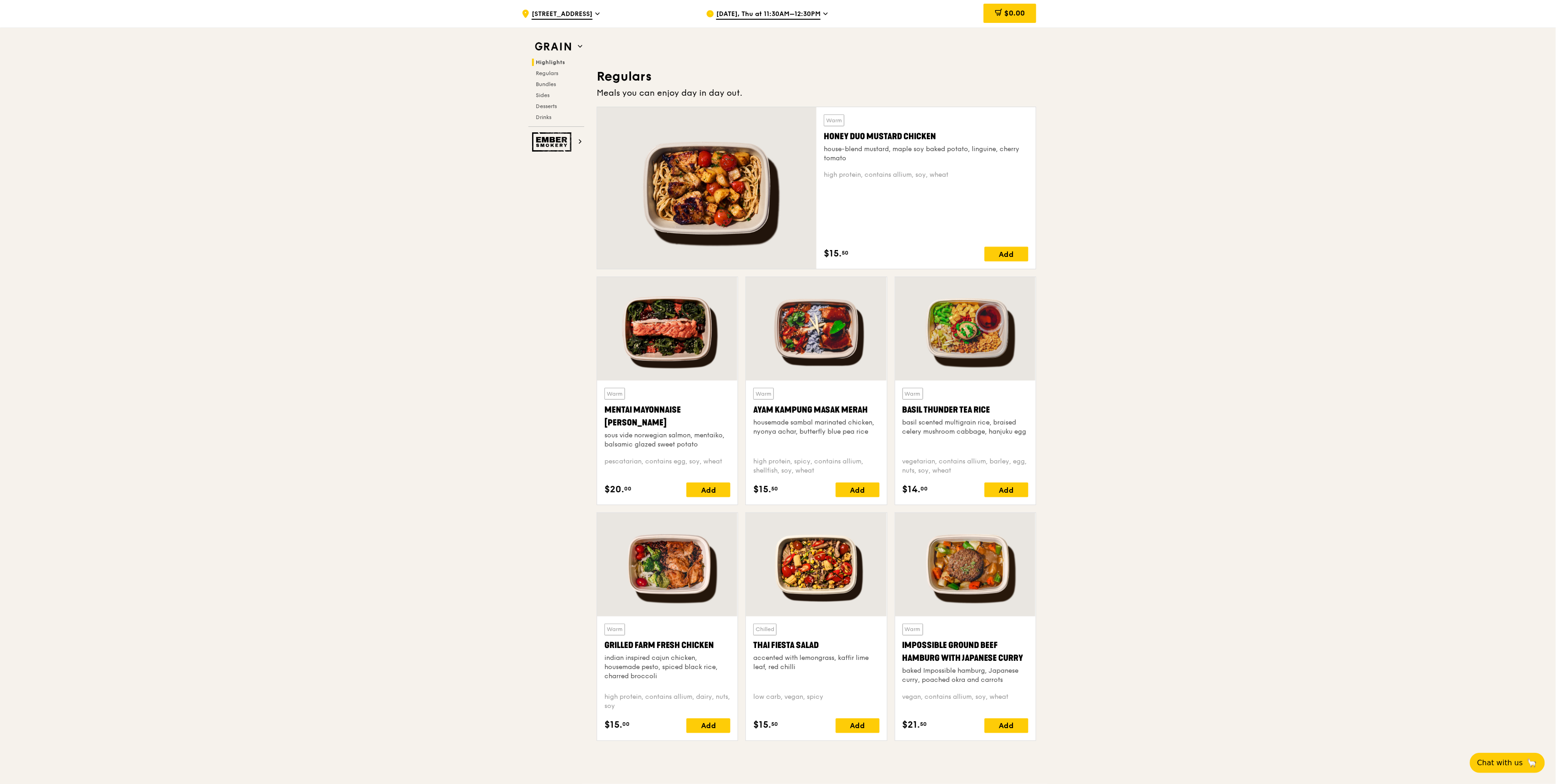
scroll to position [549, 0]
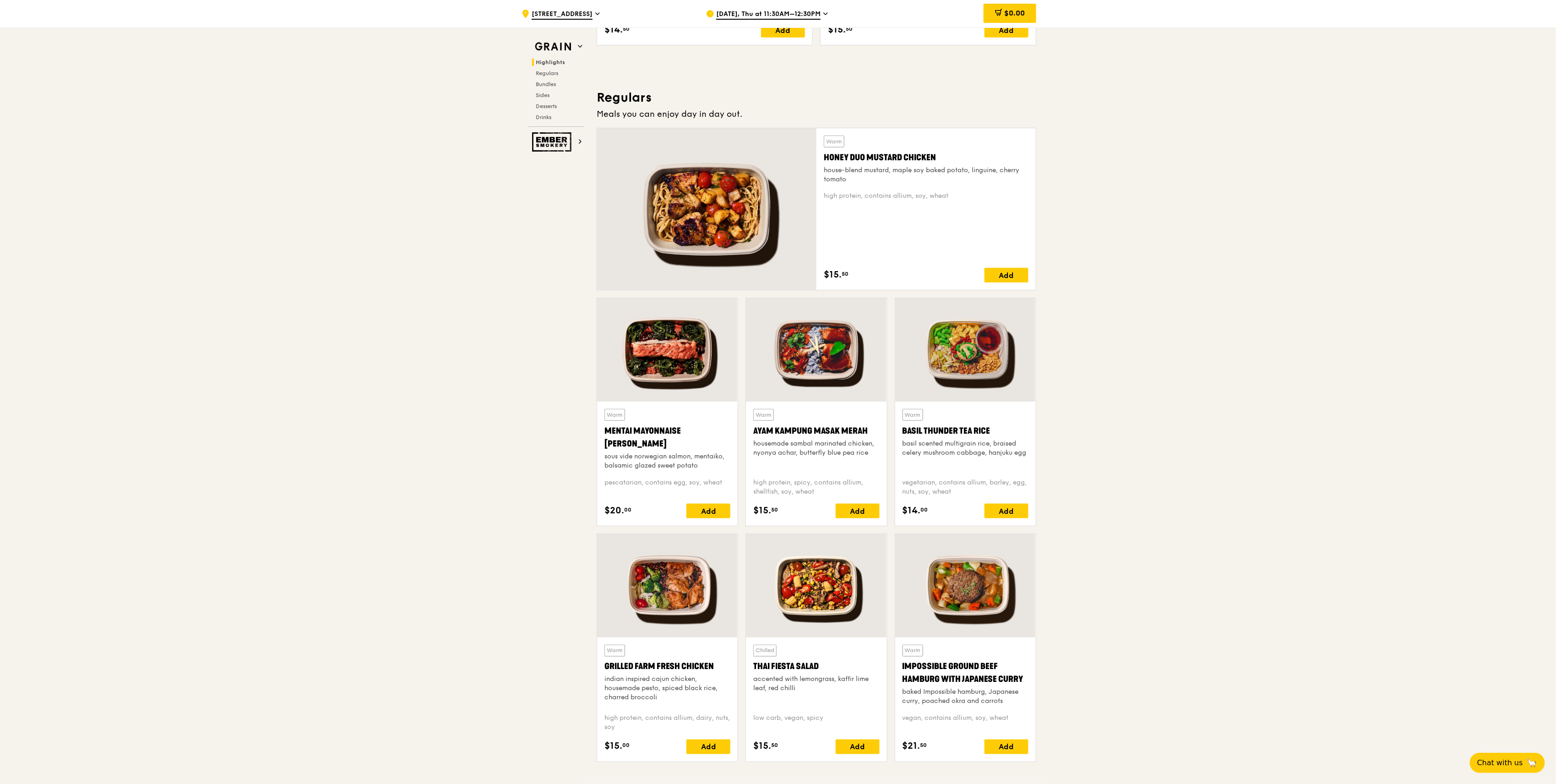
drag, startPoint x: 500, startPoint y: 318, endPoint x: 547, endPoint y: 347, distance: 55.2
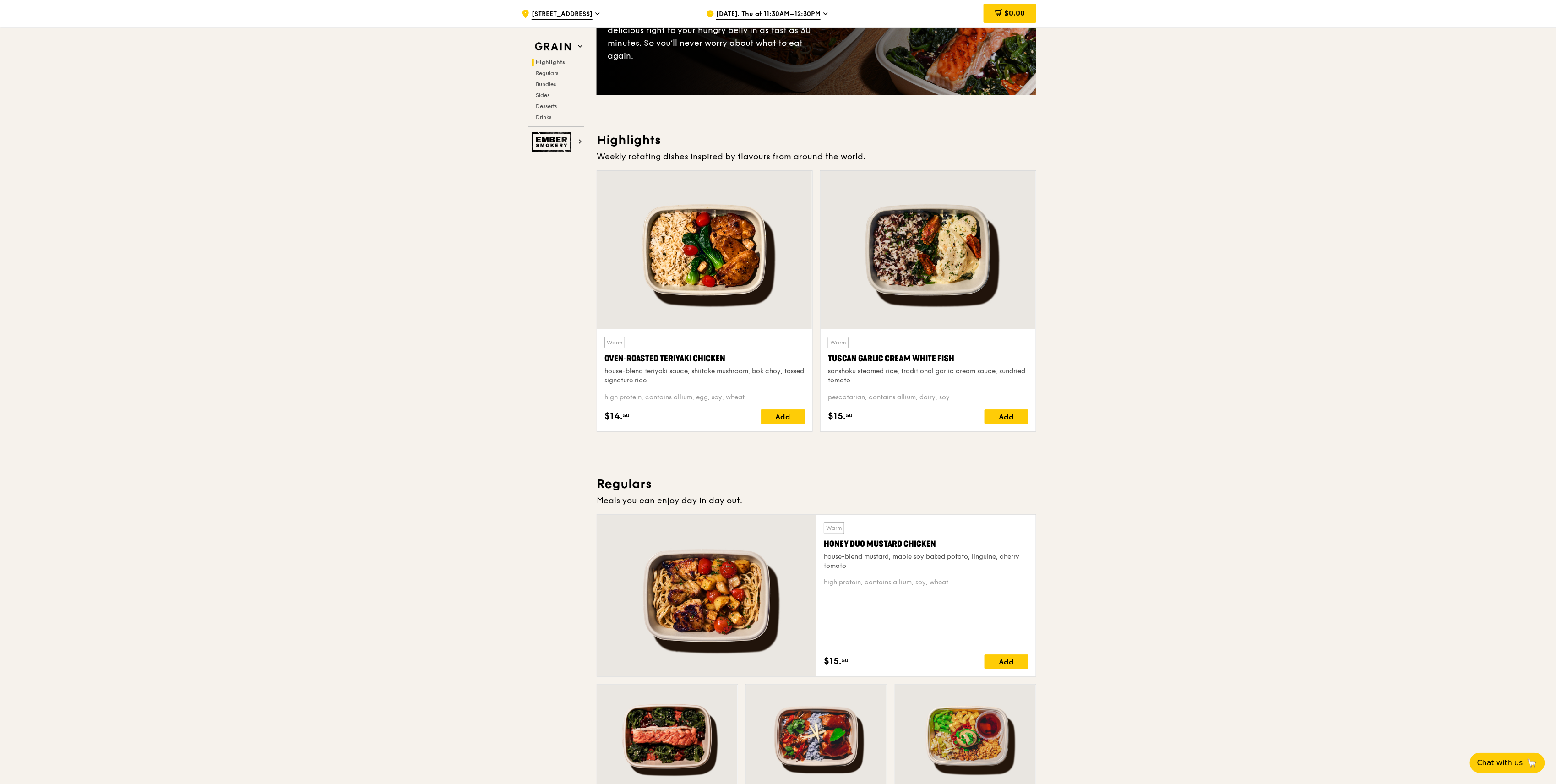
scroll to position [61, 0]
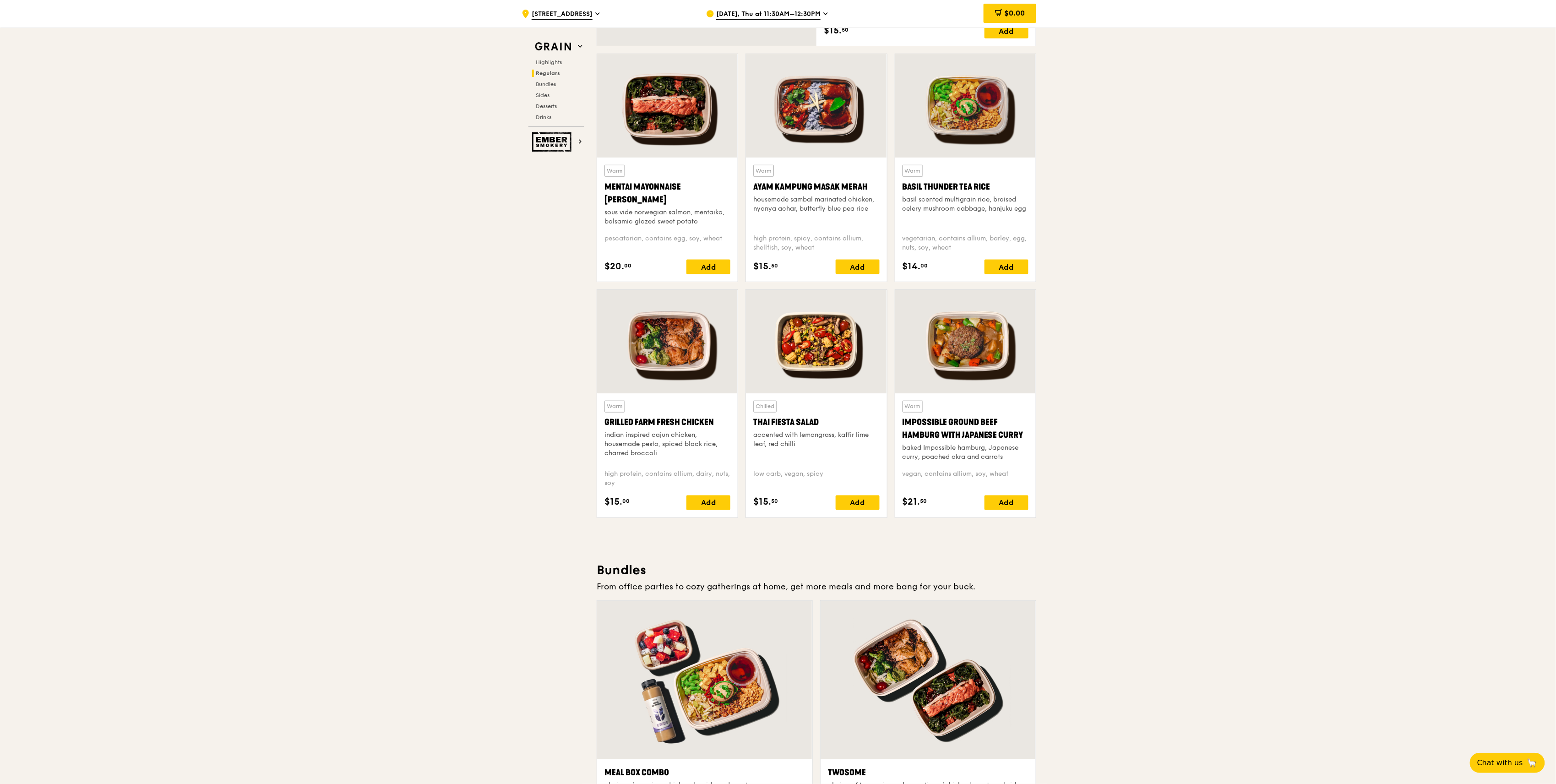
scroll to position [976, 0]
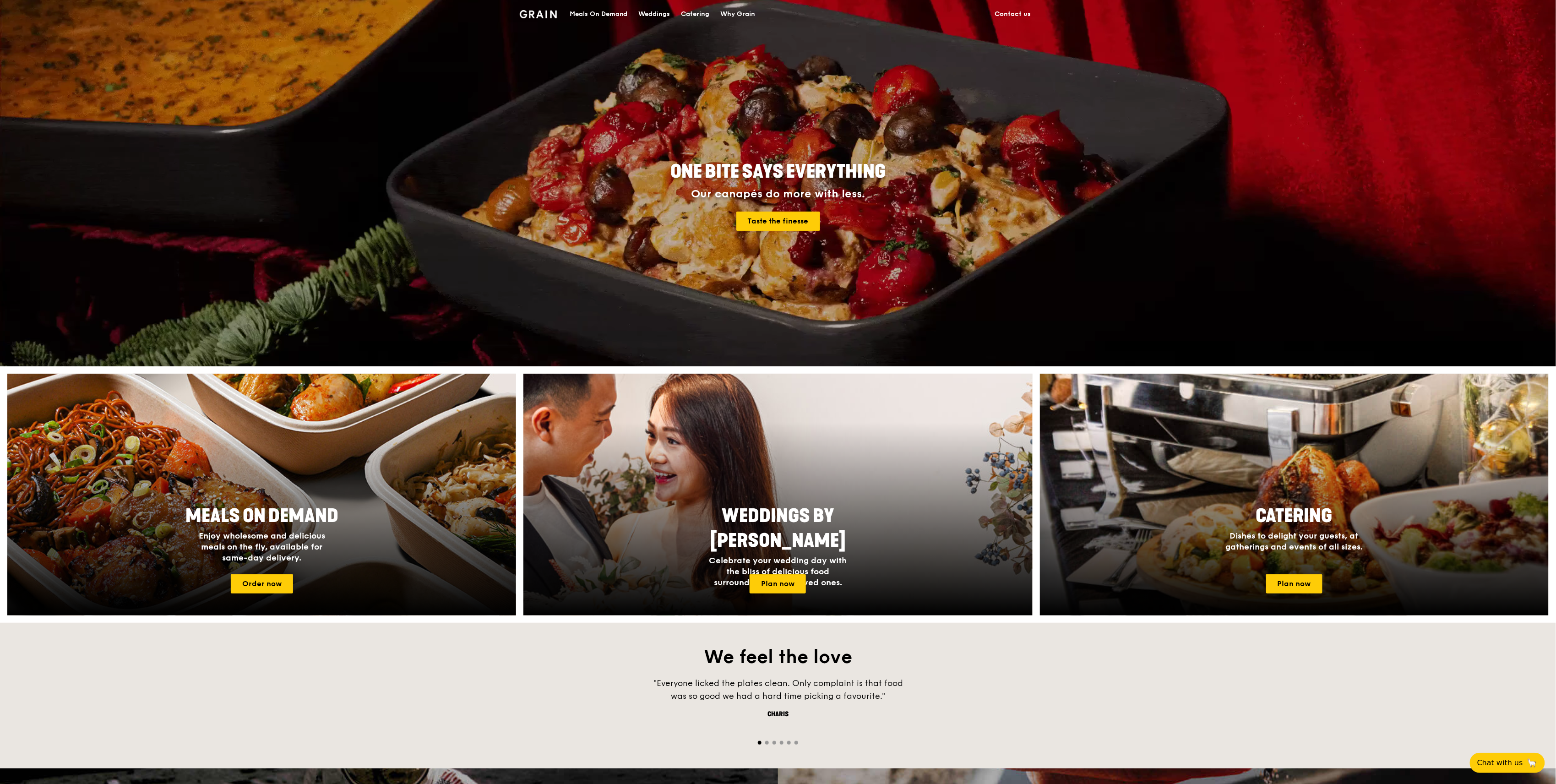
click at [589, 15] on div "Meals On Demand" at bounding box center [598, 15] width 58 height 27
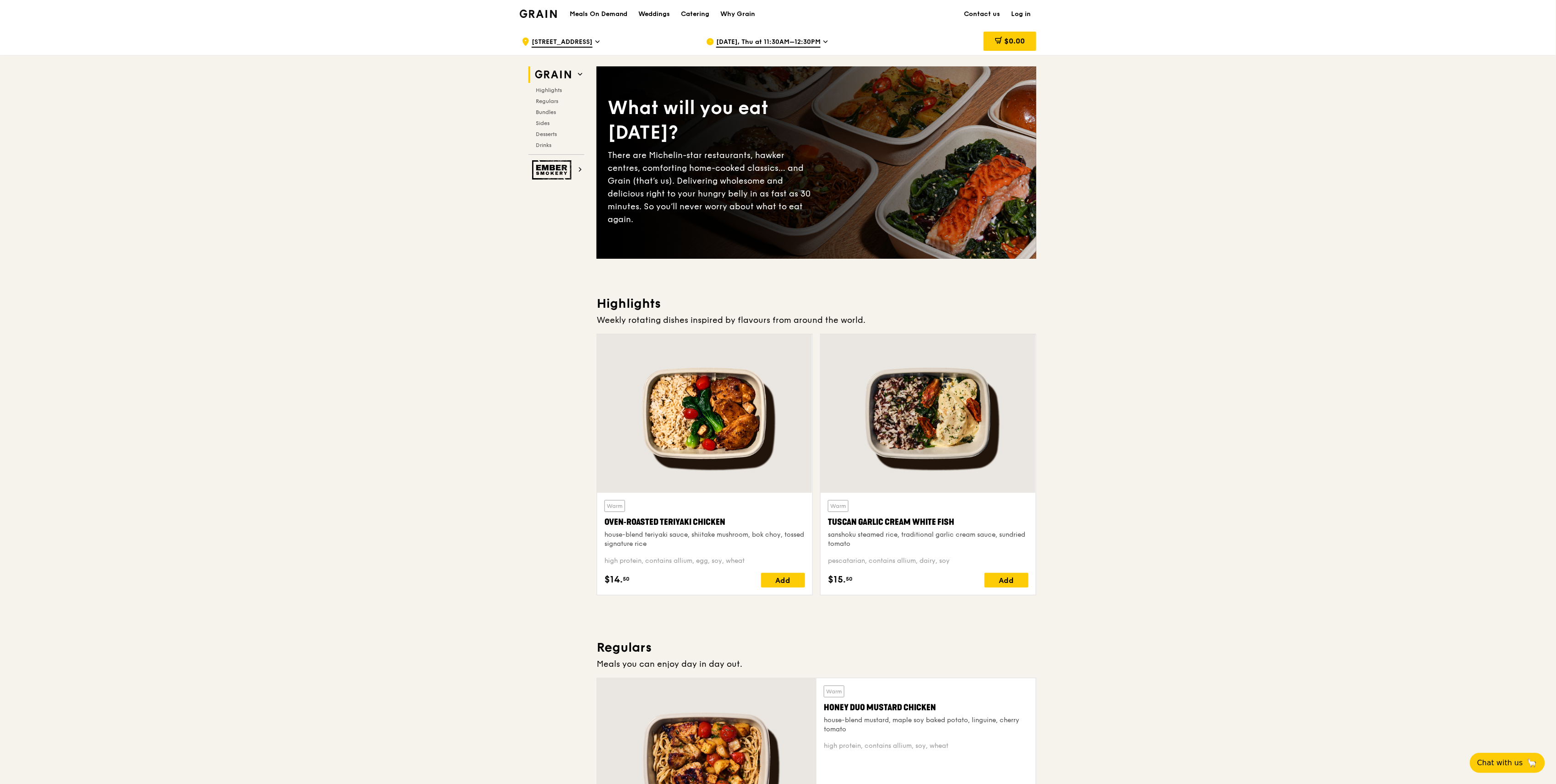
click at [526, 10] on img at bounding box center [538, 14] width 37 height 8
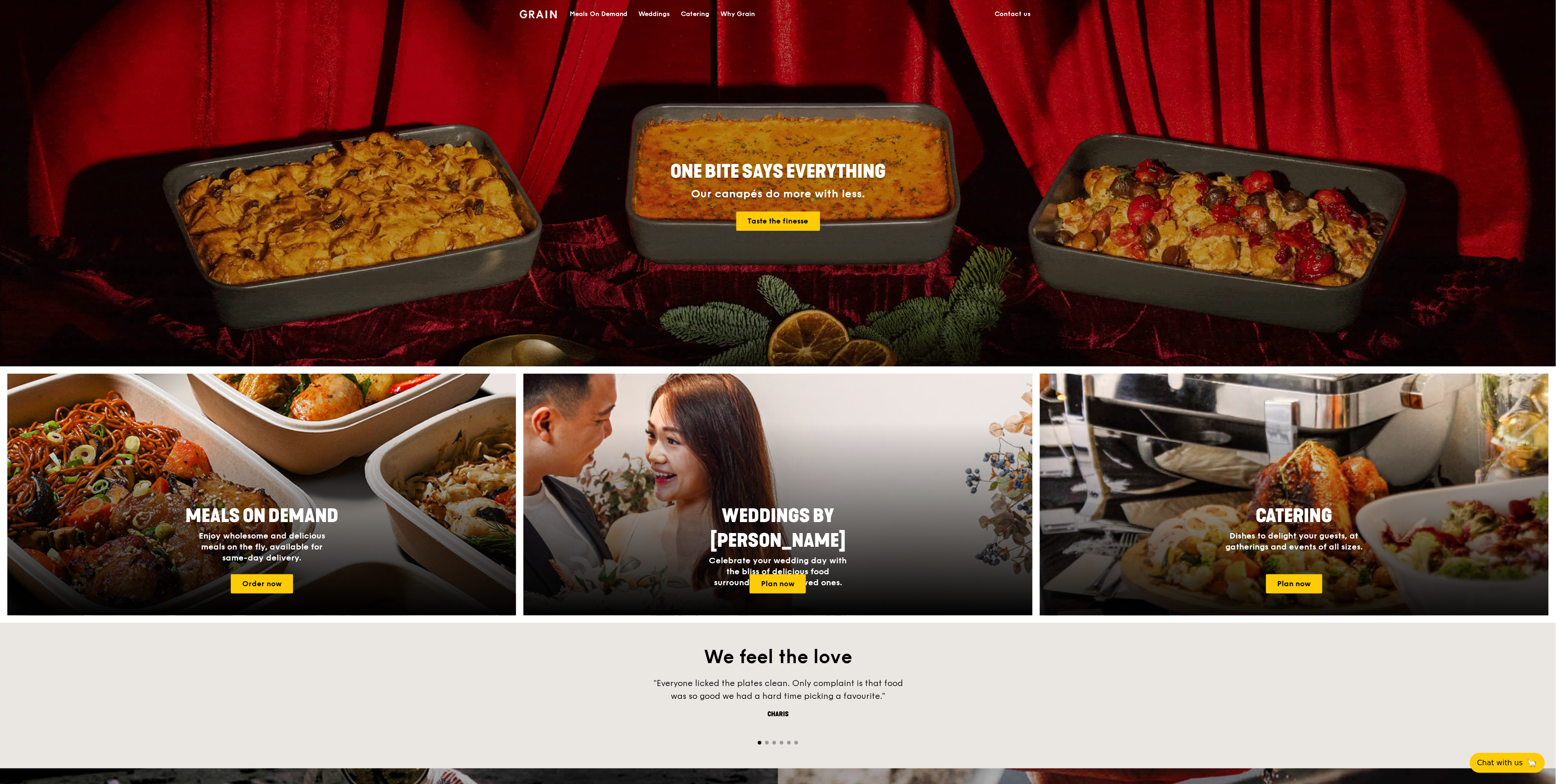
click at [1317, 525] on span "Catering" at bounding box center [1294, 516] width 76 height 22
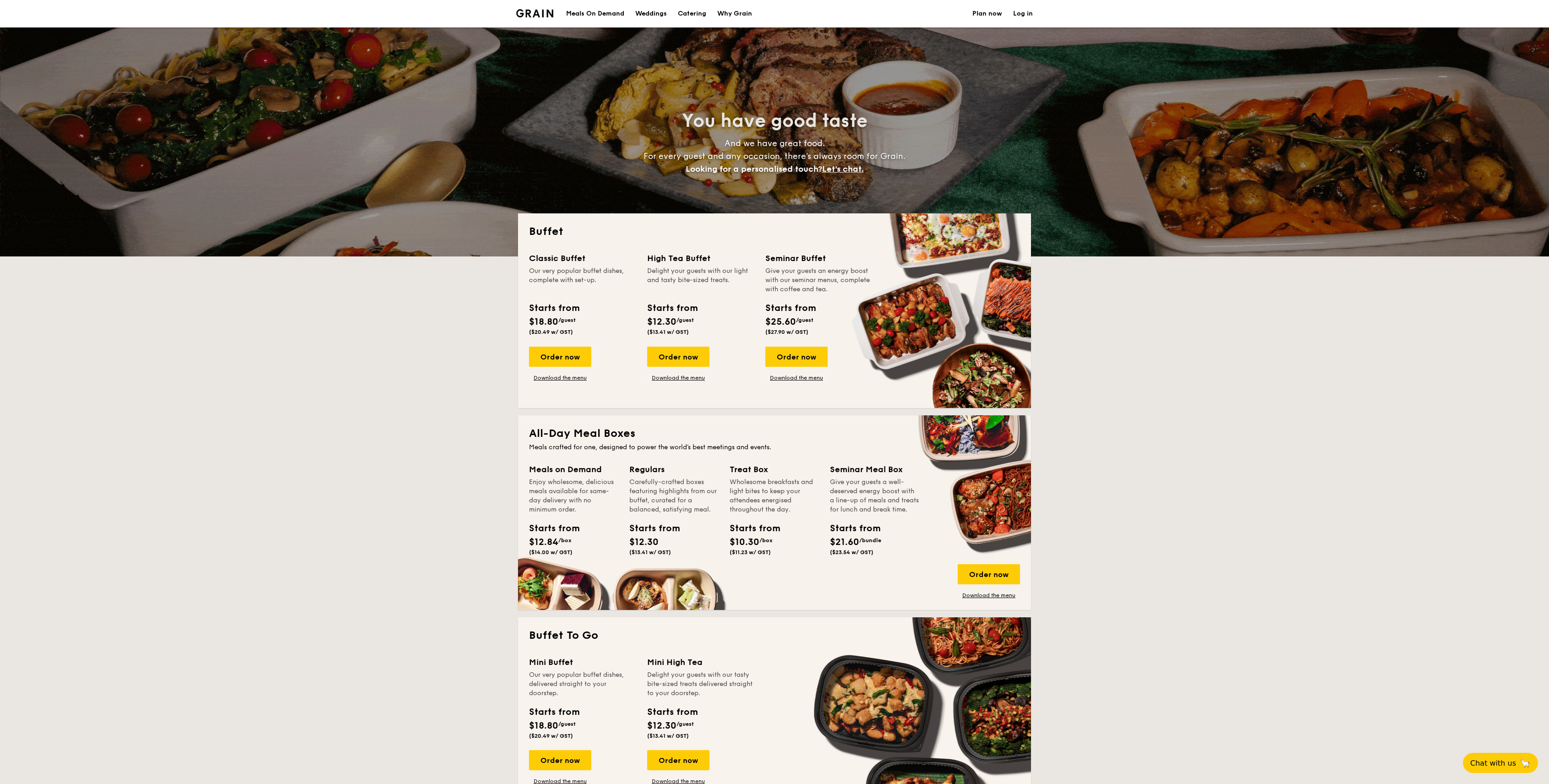
select select
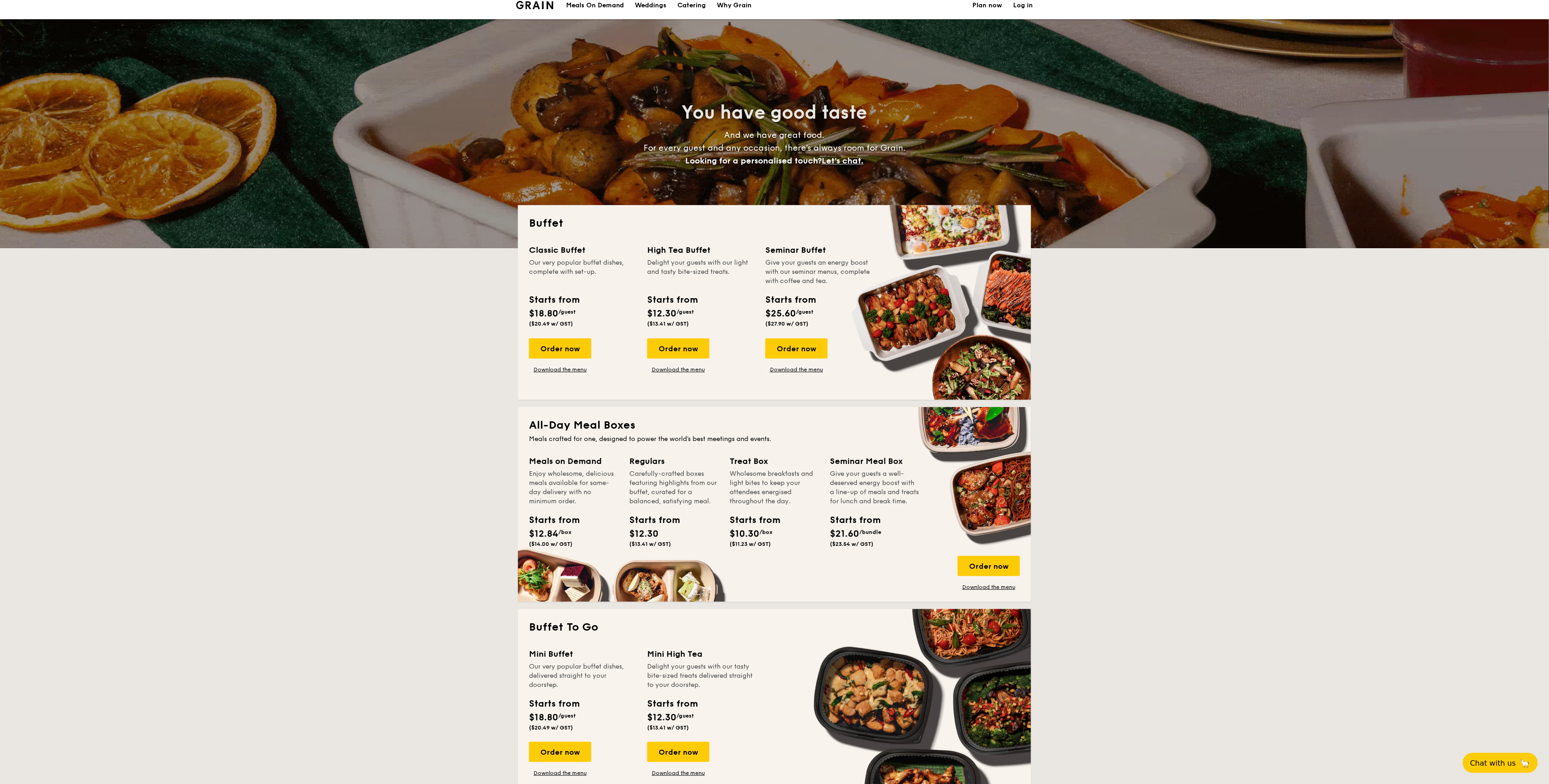
scroll to position [183, 0]
